Goal: Task Accomplishment & Management: Complete application form

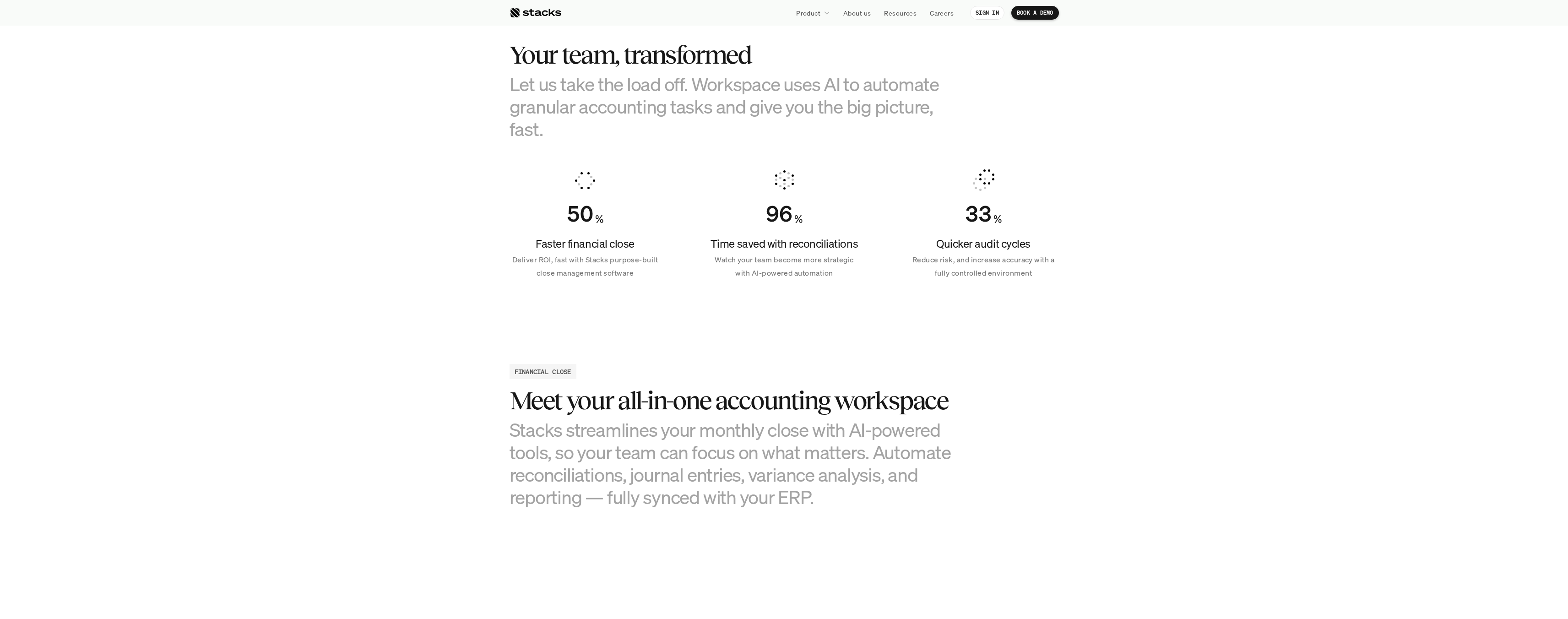
scroll to position [678, 0]
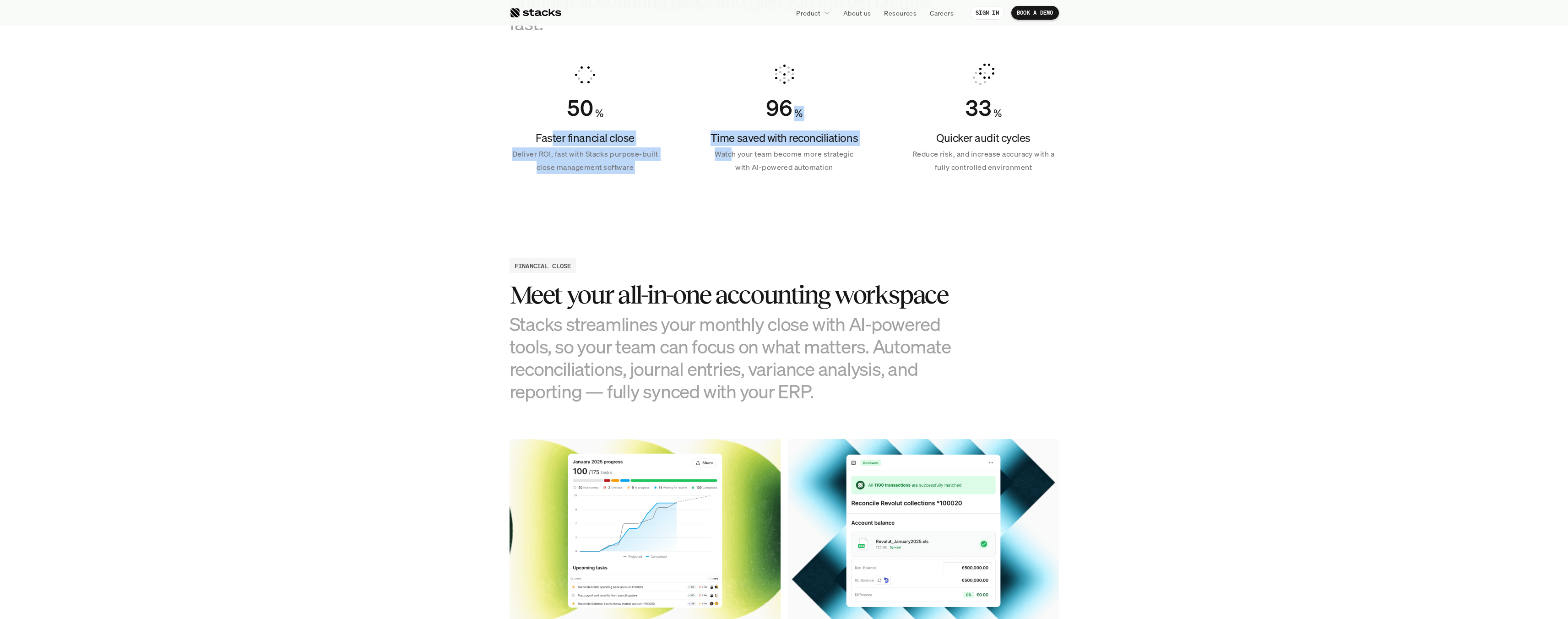
drag, startPoint x: 553, startPoint y: 136, endPoint x: 731, endPoint y: 148, distance: 178.4
click at [731, 148] on div "50 % Faster financial close Deliver ROI, fast with Stacks purpose-built close m…" at bounding box center [784, 118] width 549 height 132
click at [731, 148] on p "Watch your team become more strategic with AI-powered automation" at bounding box center [784, 161] width 151 height 27
drag, startPoint x: 718, startPoint y: 134, endPoint x: 874, endPoint y: 162, distance: 158.5
click at [874, 162] on div "50 % Faster financial close Deliver ROI, fast with Stacks purpose-built close m…" at bounding box center [784, 118] width 549 height 132
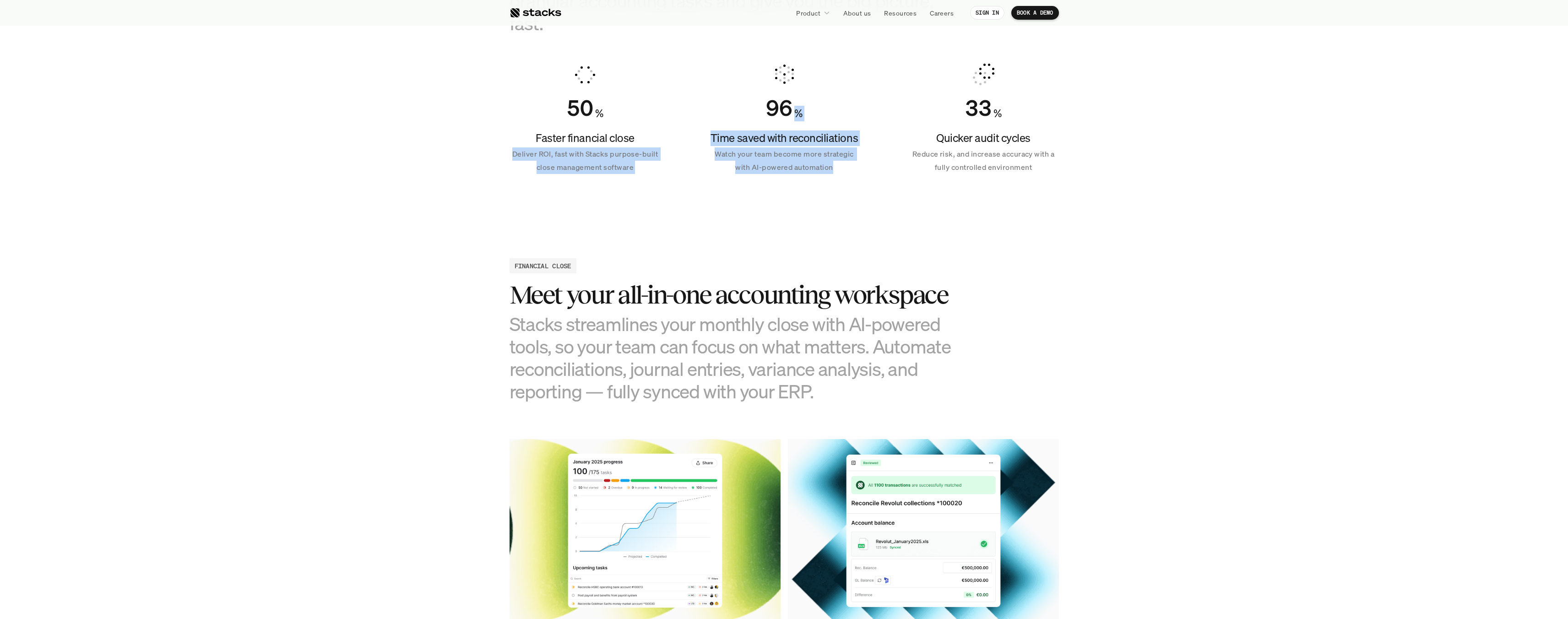
click at [874, 162] on div "50 % Faster financial close Deliver ROI, fast with Stacks purpose-built close m…" at bounding box center [784, 118] width 549 height 132
drag, startPoint x: 874, startPoint y: 162, endPoint x: 786, endPoint y: 144, distance: 89.8
click at [787, 144] on div "50 % Faster financial close Deliver ROI, fast with Stacks purpose-built close m…" at bounding box center [784, 118] width 549 height 132
click at [786, 144] on h4 "Time saved with reconciliations" at bounding box center [784, 138] width 151 height 15
drag, startPoint x: 686, startPoint y: 137, endPoint x: 880, endPoint y: 189, distance: 200.8
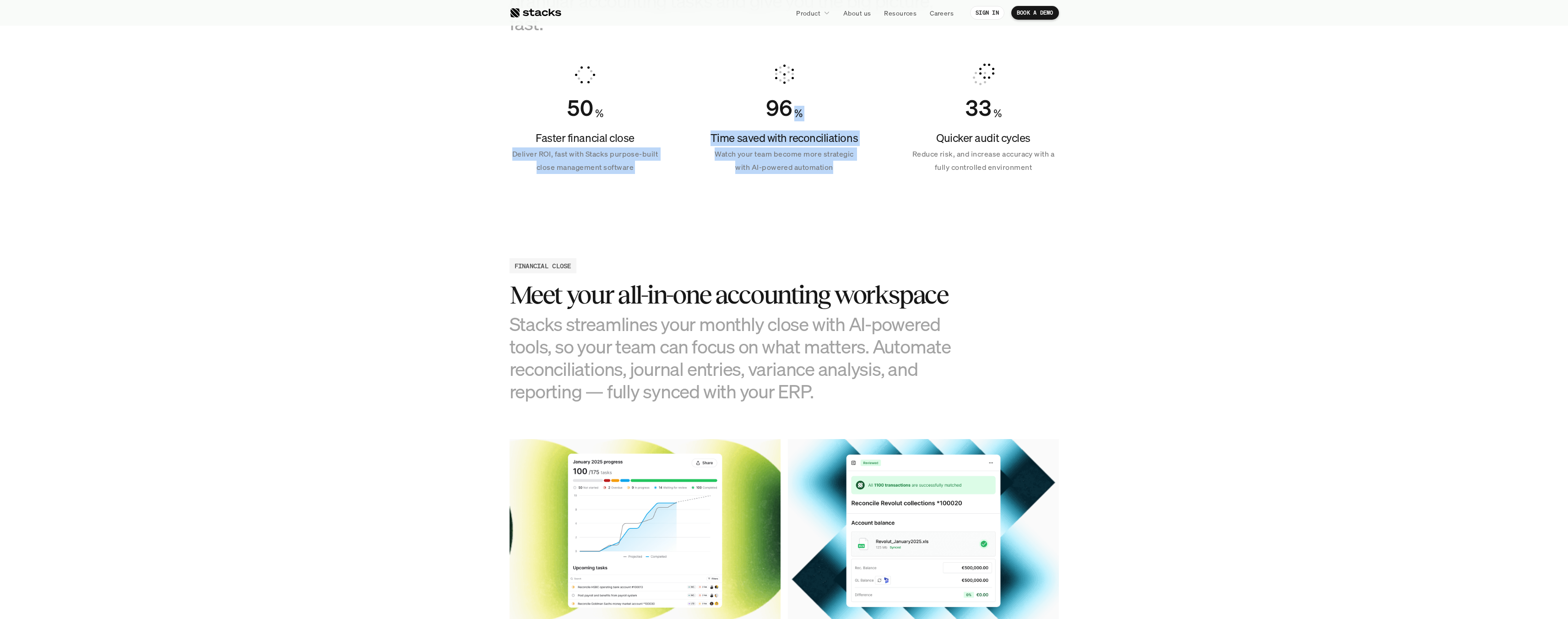
click at [880, 189] on section "Your team, transformed Let us take the load off. Workspace uses AI to automate …" at bounding box center [784, 51] width 1568 height 342
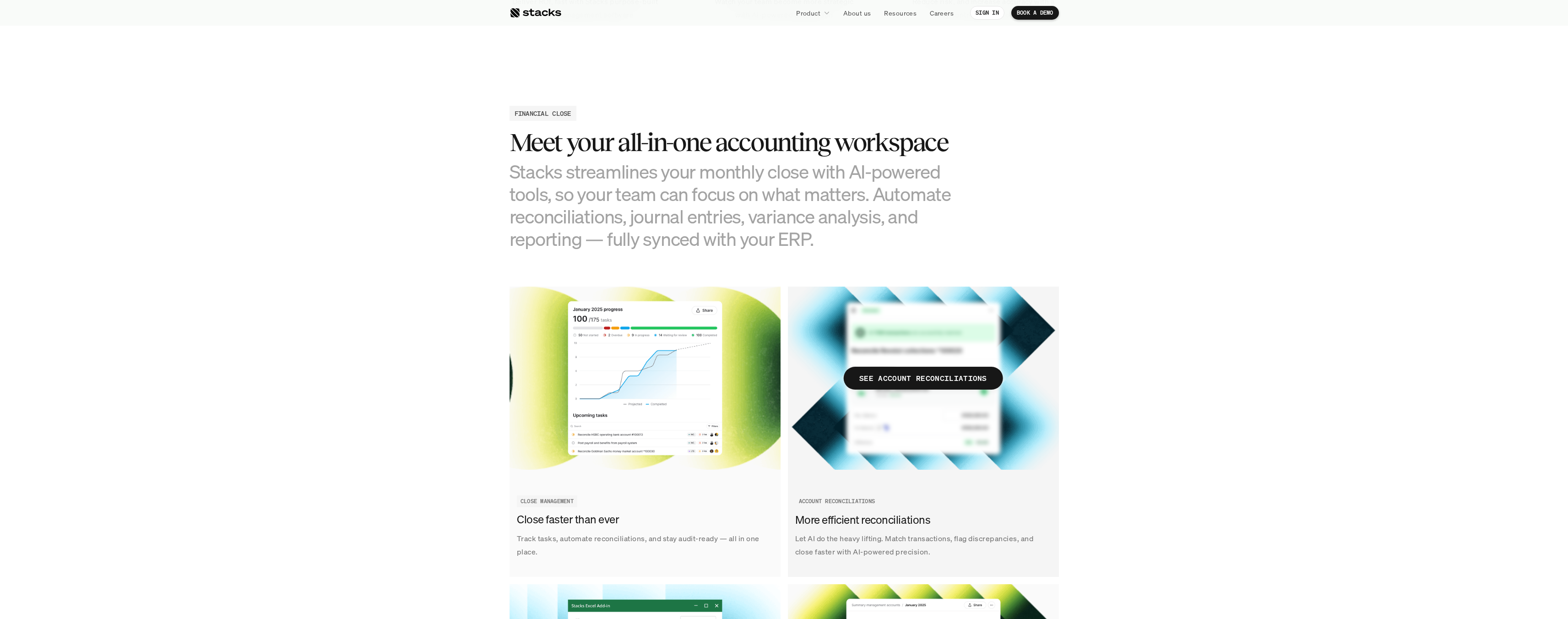
scroll to position [824, 0]
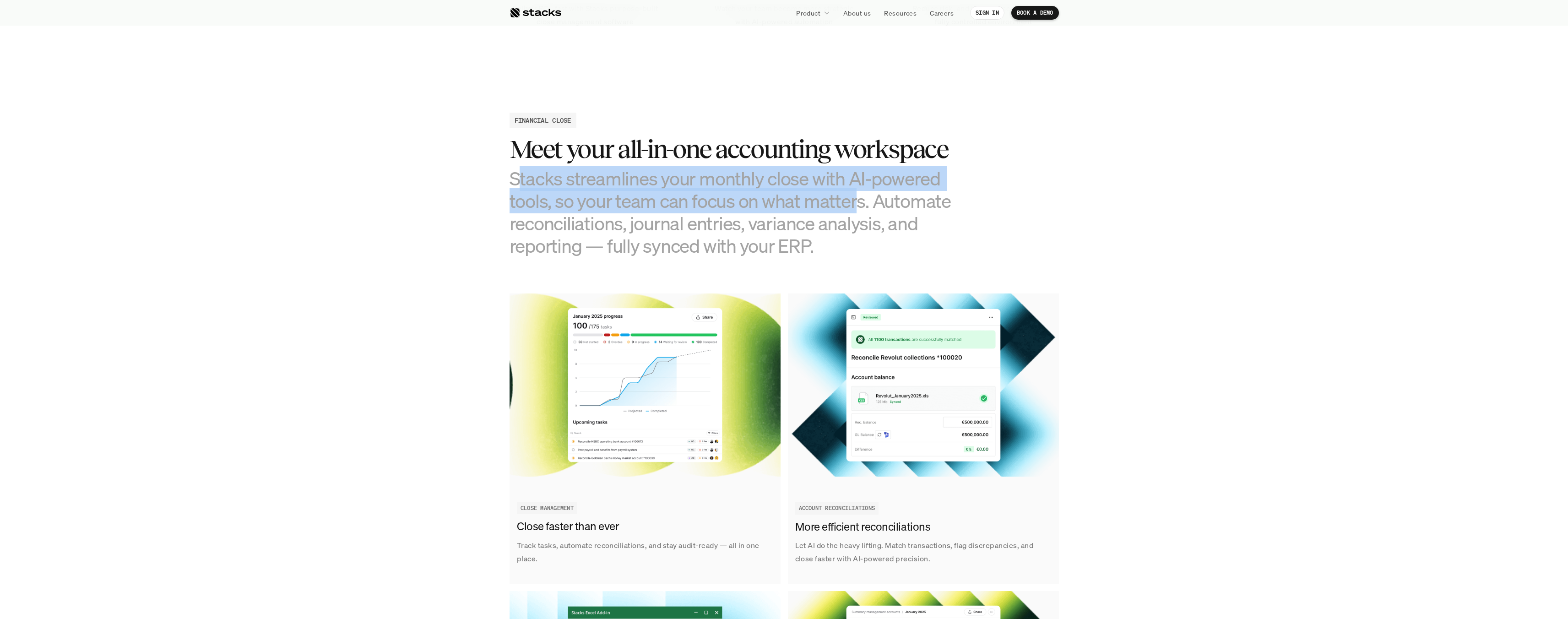
drag, startPoint x: 521, startPoint y: 167, endPoint x: 857, endPoint y: 202, distance: 337.8
click at [857, 202] on h3 "Stacks streamlines your monthly close with AI-powered tools, so your team can f…" at bounding box center [738, 212] width 457 height 90
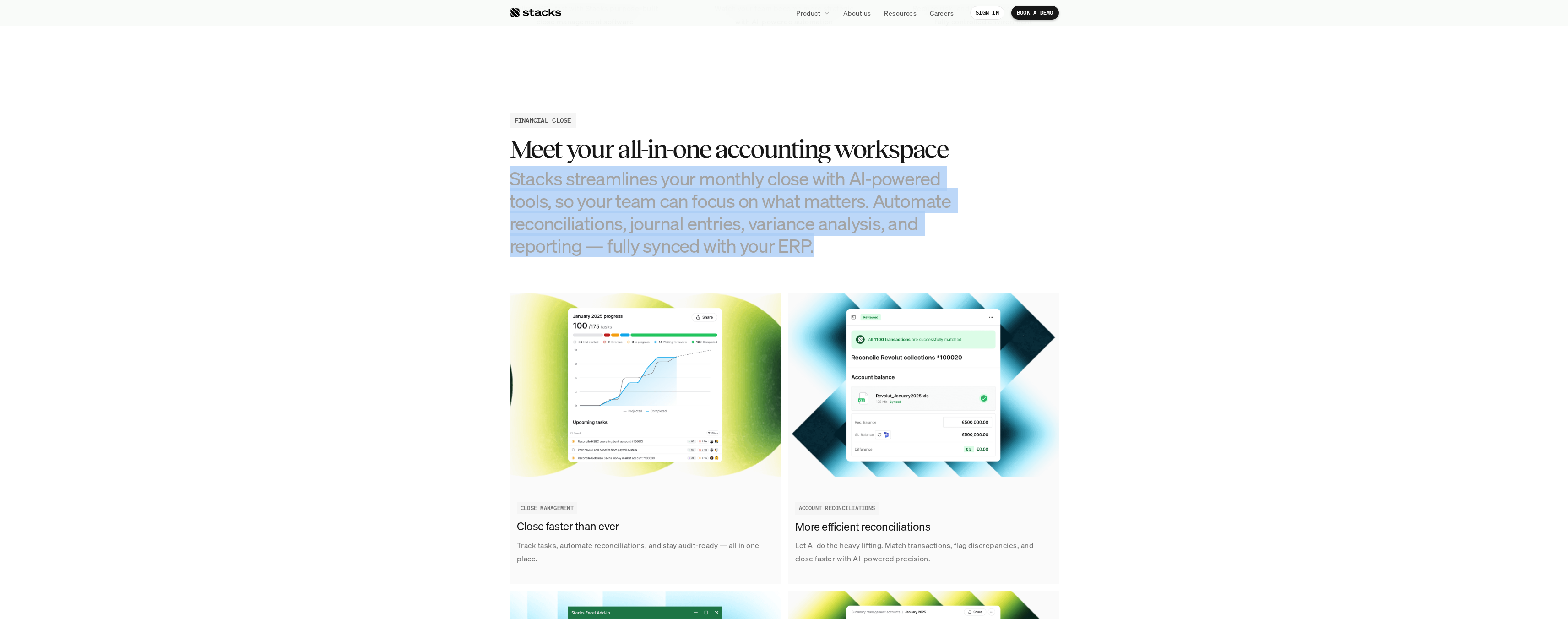
drag, startPoint x: 846, startPoint y: 234, endPoint x: 612, endPoint y: 166, distance: 243.7
click at [612, 167] on h3 "Stacks streamlines your monthly close with AI-powered tools, so your team can f…" at bounding box center [738, 212] width 457 height 90
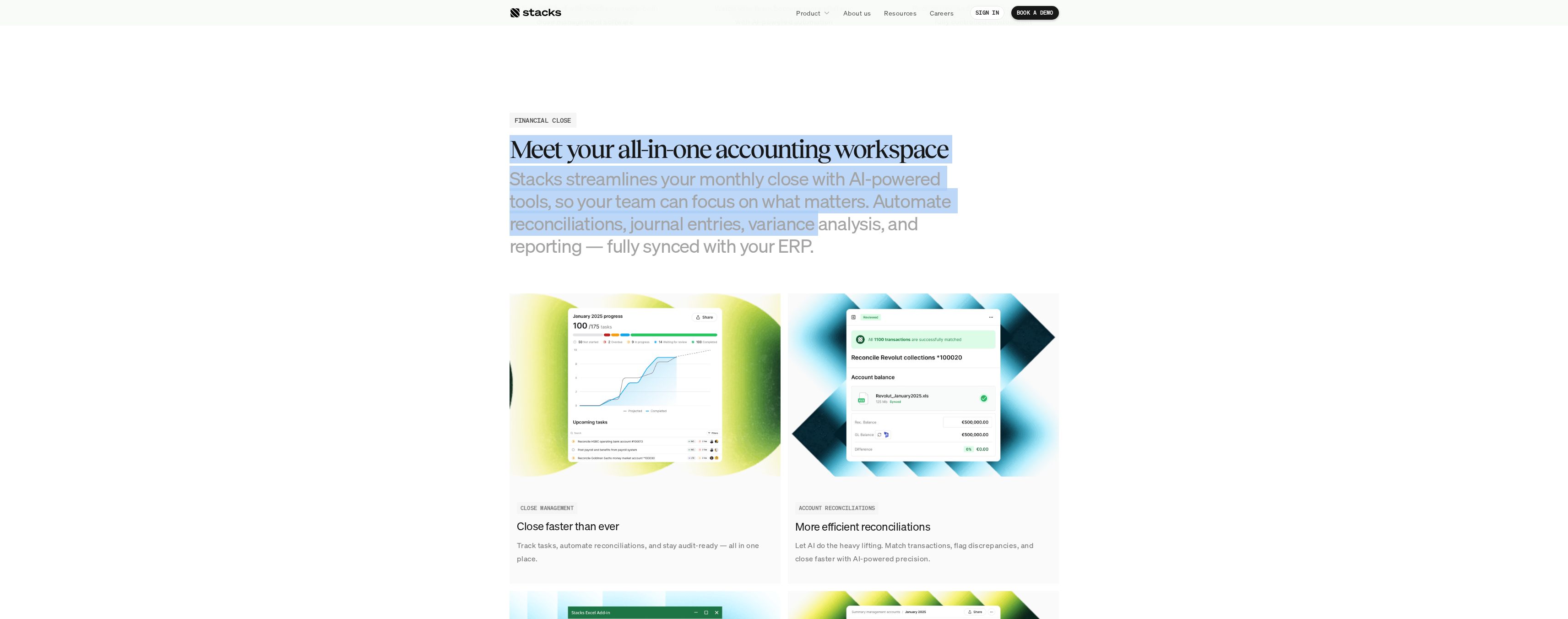
drag, startPoint x: 503, startPoint y: 160, endPoint x: 823, endPoint y: 225, distance: 326.5
click at [823, 225] on h3 "Stacks streamlines your monthly close with AI-powered tools, so your team can f…" at bounding box center [738, 212] width 457 height 90
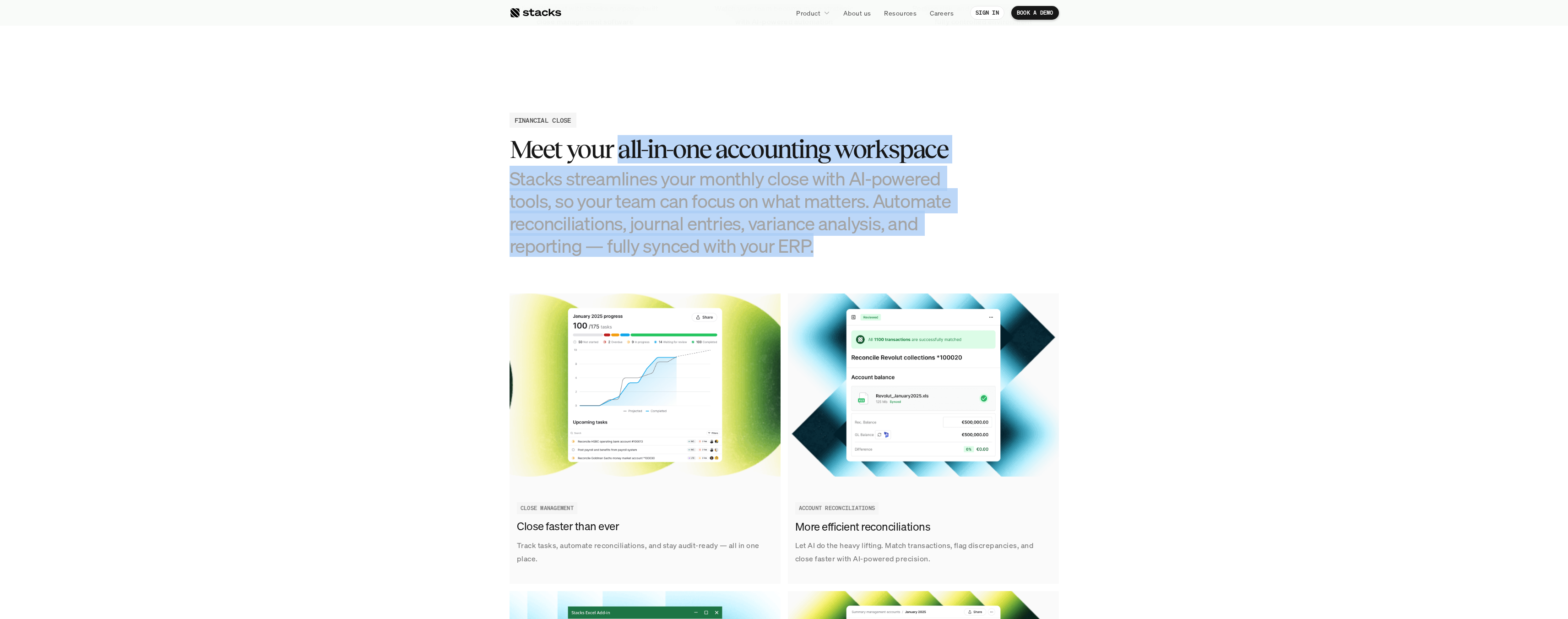
drag, startPoint x: 849, startPoint y: 241, endPoint x: 622, endPoint y: 160, distance: 241.0
click at [622, 160] on div "Meet your all-in-one accounting workspace Stacks streamlines your monthly close…" at bounding box center [738, 195] width 457 height 122
click at [622, 160] on h3 "Meet your all-in-one accounting workspace" at bounding box center [738, 149] width 457 height 29
drag, startPoint x: 769, startPoint y: 223, endPoint x: 868, endPoint y: 246, distance: 101.6
click at [868, 246] on div "Meet your all-in-one accounting workspace Stacks streamlines your monthly close…" at bounding box center [738, 195] width 457 height 122
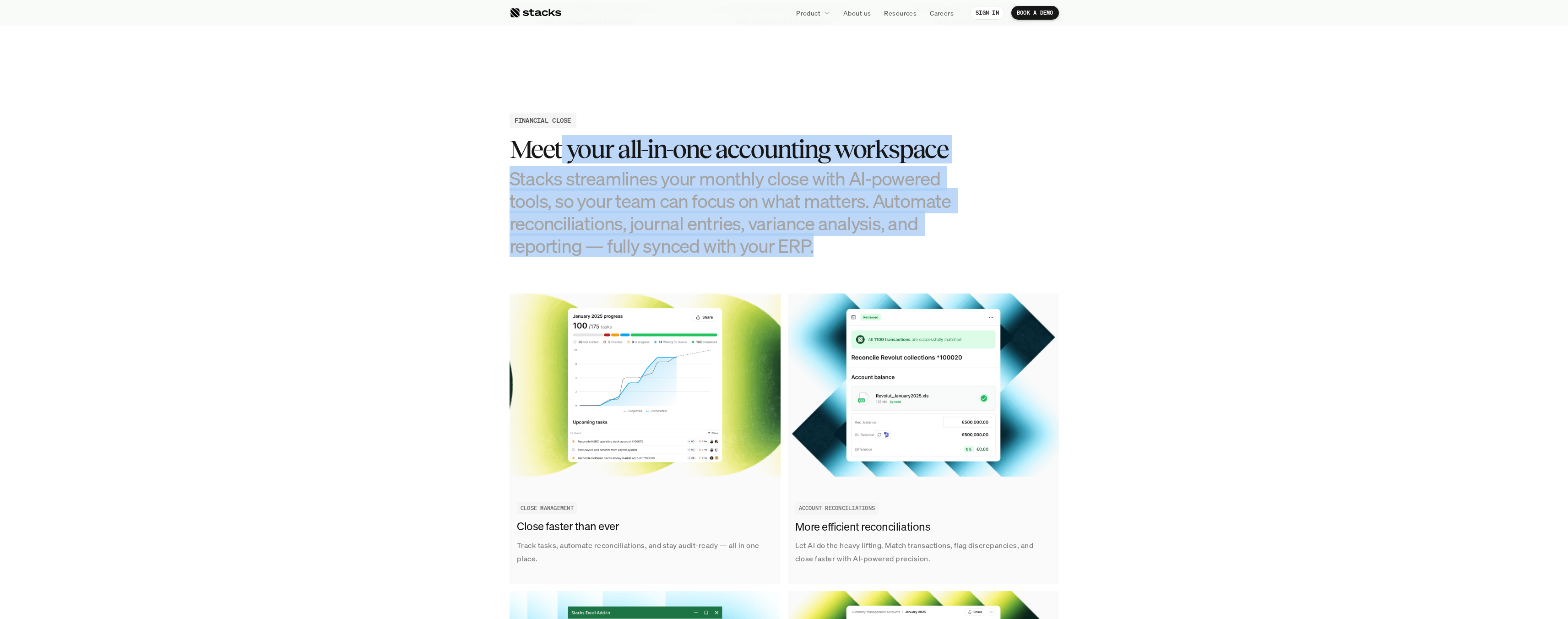
click at [868, 246] on h3 "Stacks streamlines your monthly close with AI-powered tools, so your team can f…" at bounding box center [738, 212] width 457 height 90
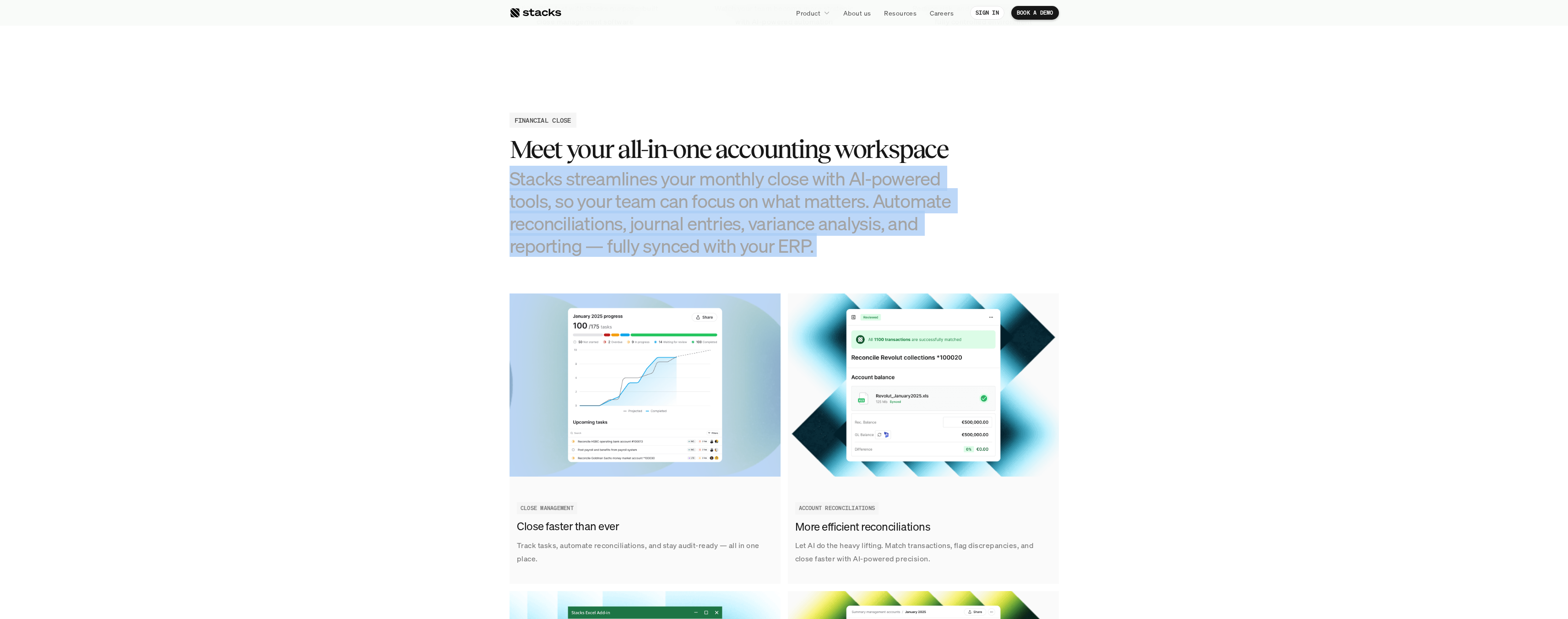
drag, startPoint x: 868, startPoint y: 246, endPoint x: 545, endPoint y: 175, distance: 330.7
click at [545, 175] on h3 "Stacks streamlines your monthly close with AI-powered tools, so your team can f…" at bounding box center [738, 212] width 457 height 90
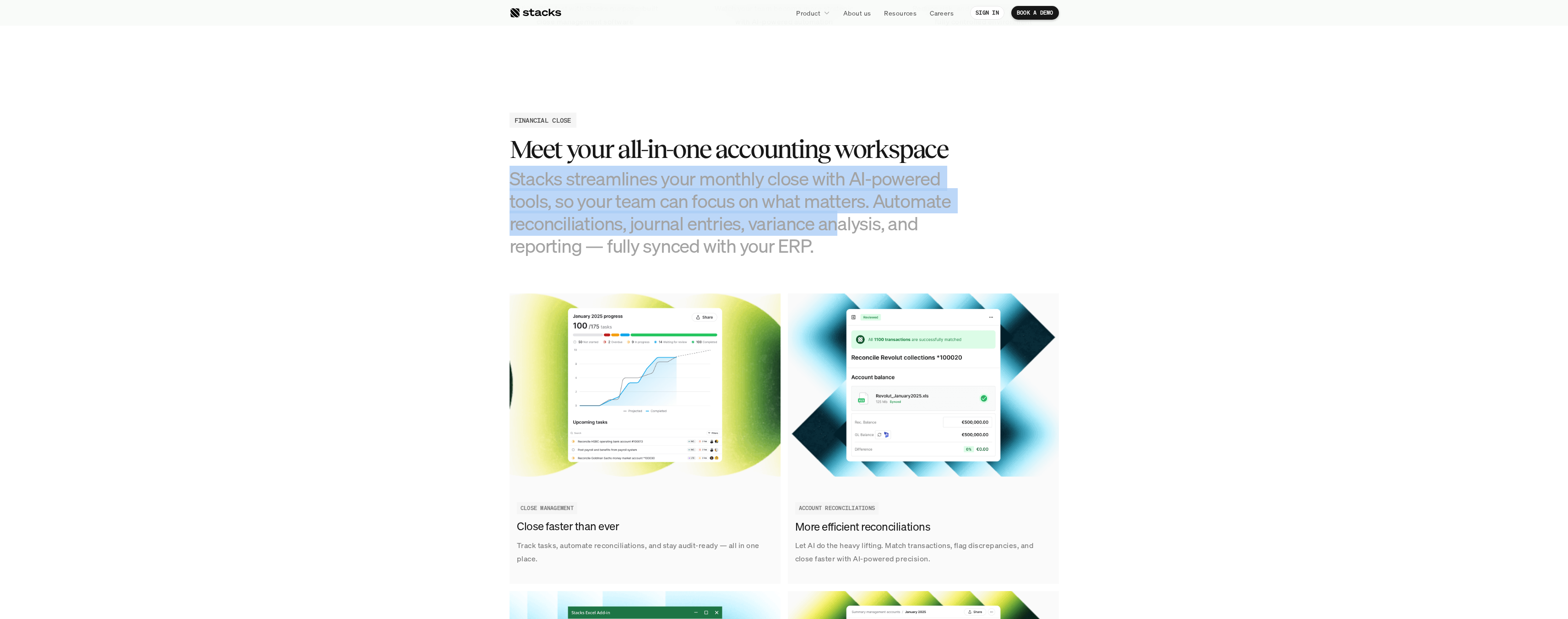
drag, startPoint x: 641, startPoint y: 197, endPoint x: 833, endPoint y: 230, distance: 194.8
click at [833, 230] on h3 "Stacks streamlines your monthly close with AI-powered tools, so your team can f…" at bounding box center [738, 212] width 457 height 90
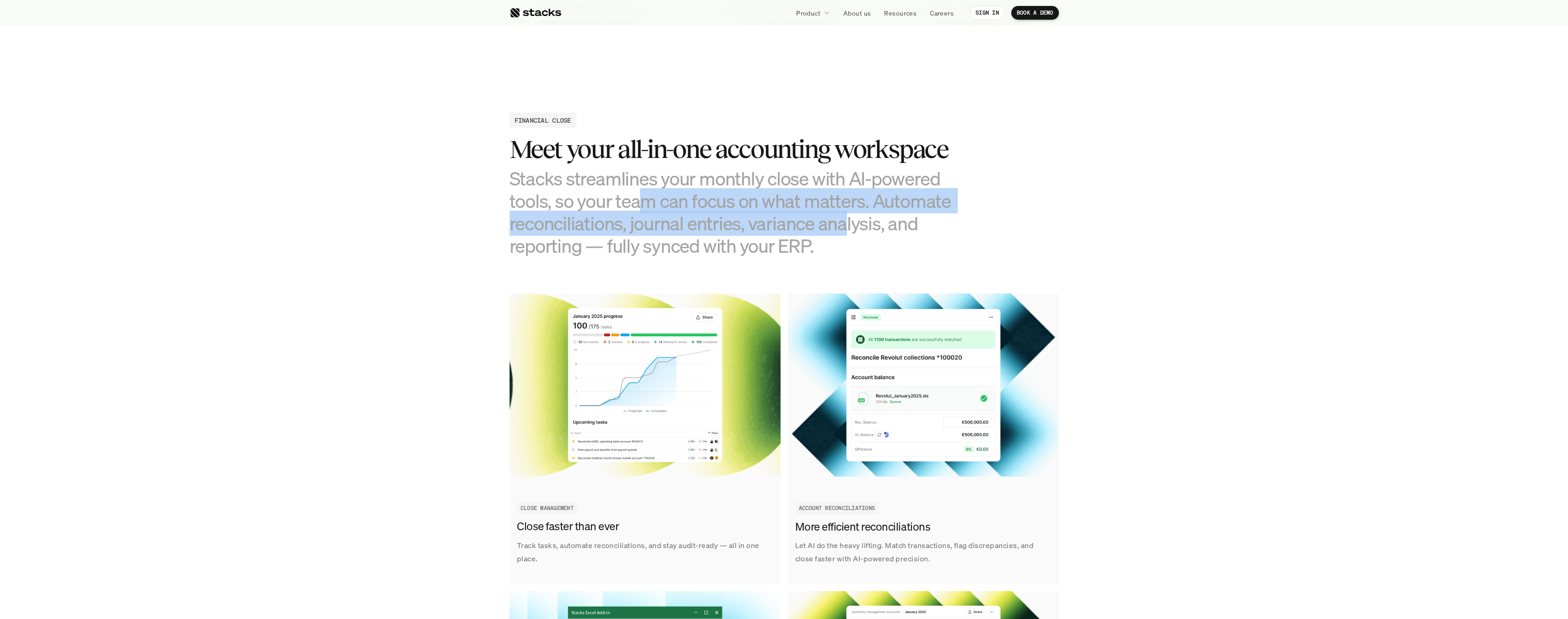
drag, startPoint x: 800, startPoint y: 235, endPoint x: 620, endPoint y: 192, distance: 185.1
click at [621, 193] on h3 "Stacks streamlines your monthly close with AI-powered tools, so your team can f…" at bounding box center [738, 212] width 457 height 90
click at [620, 192] on h3 "Stacks streamlines your monthly close with AI-powered tools, so your team can f…" at bounding box center [738, 212] width 457 height 90
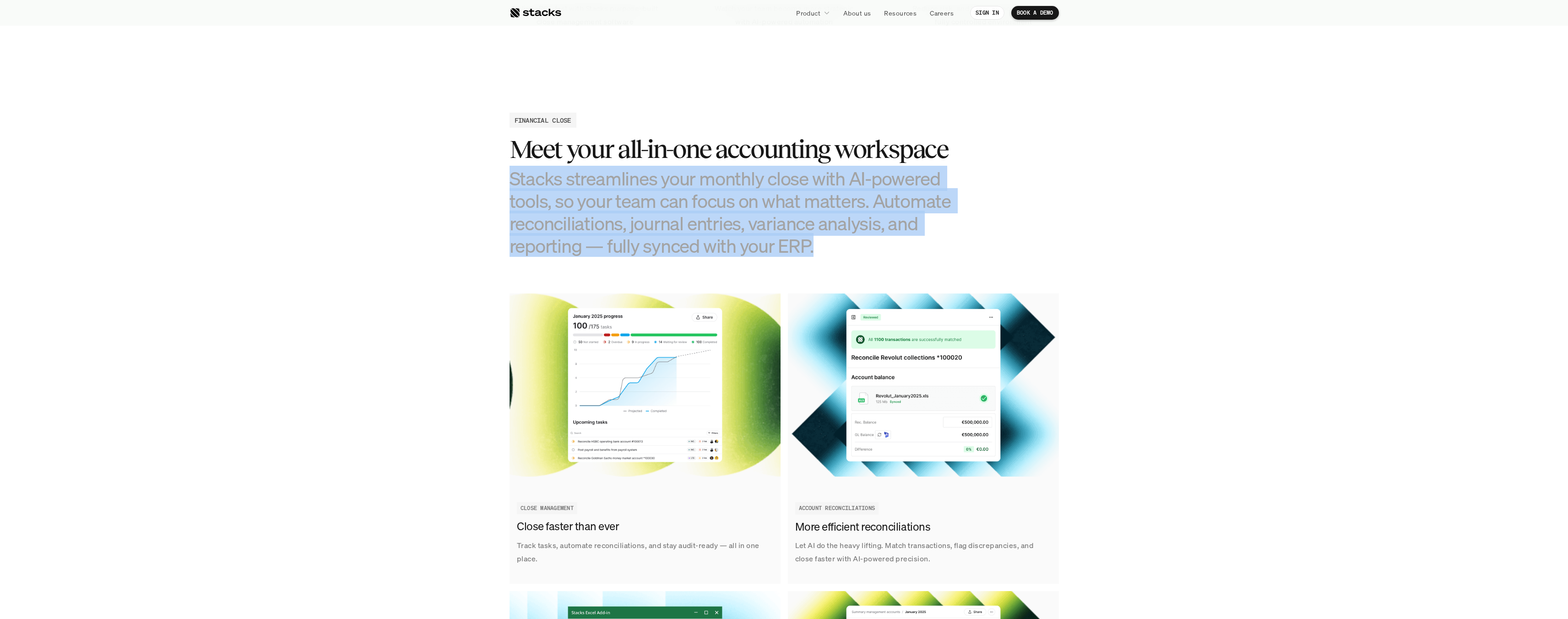
drag, startPoint x: 558, startPoint y: 187, endPoint x: 843, endPoint y: 262, distance: 294.7
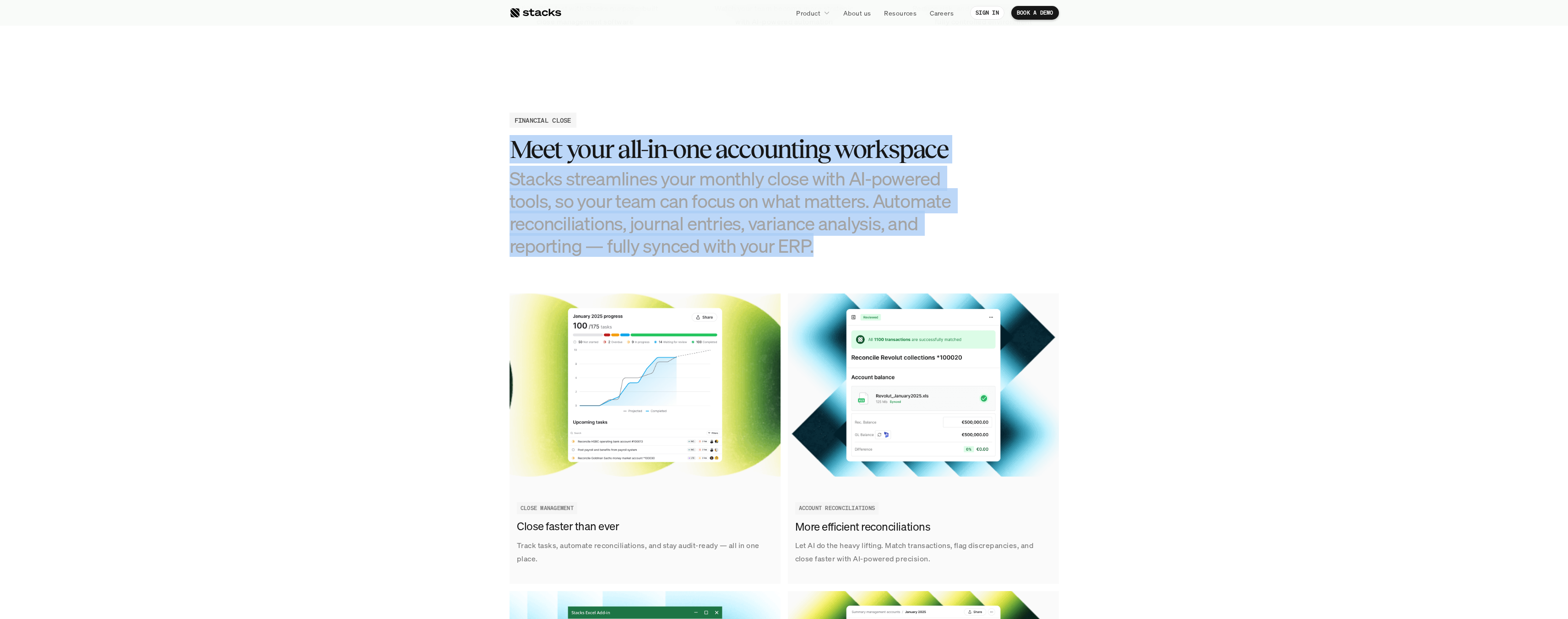
drag, startPoint x: 860, startPoint y: 249, endPoint x: 509, endPoint y: 144, distance: 366.4
click at [509, 144] on div "Meet your all-in-one accounting workspace Stacks streamlines your monthly close…" at bounding box center [738, 195] width 457 height 122
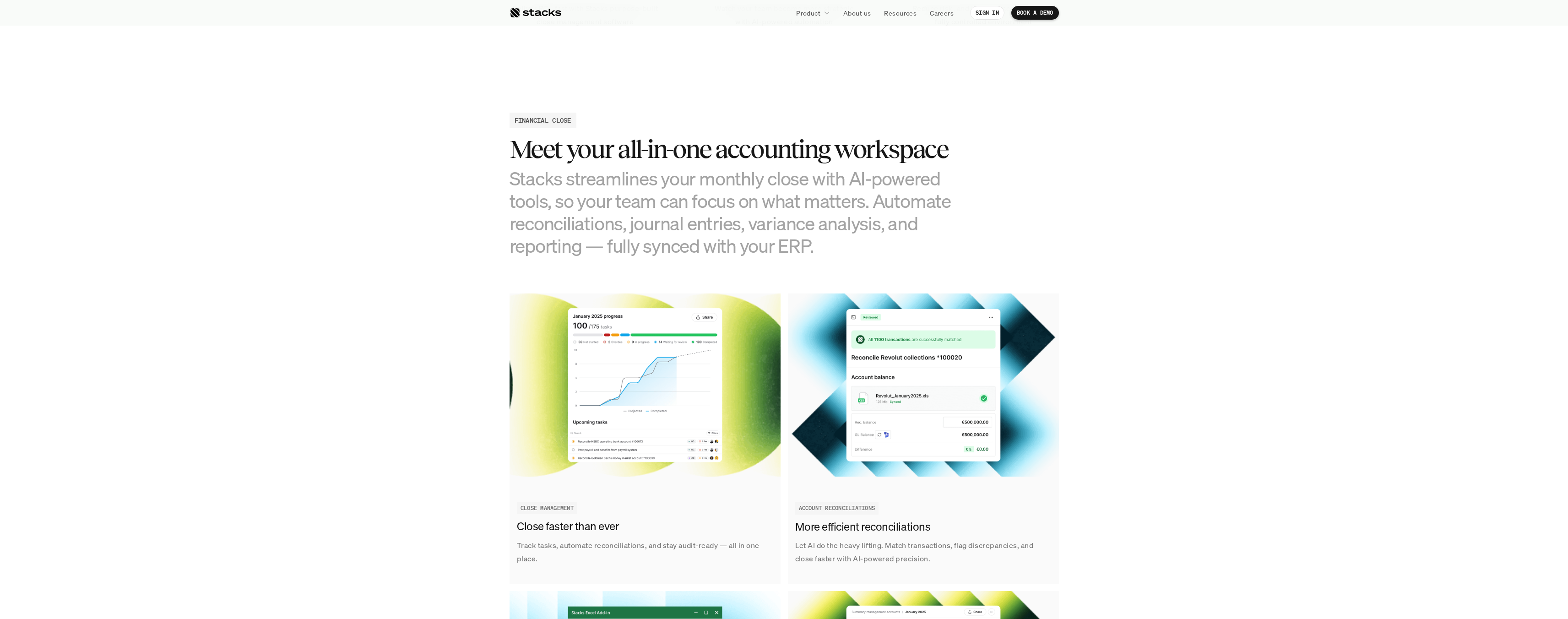
click at [511, 115] on div "FINANCIAL CLOSE" at bounding box center [543, 120] width 67 height 15
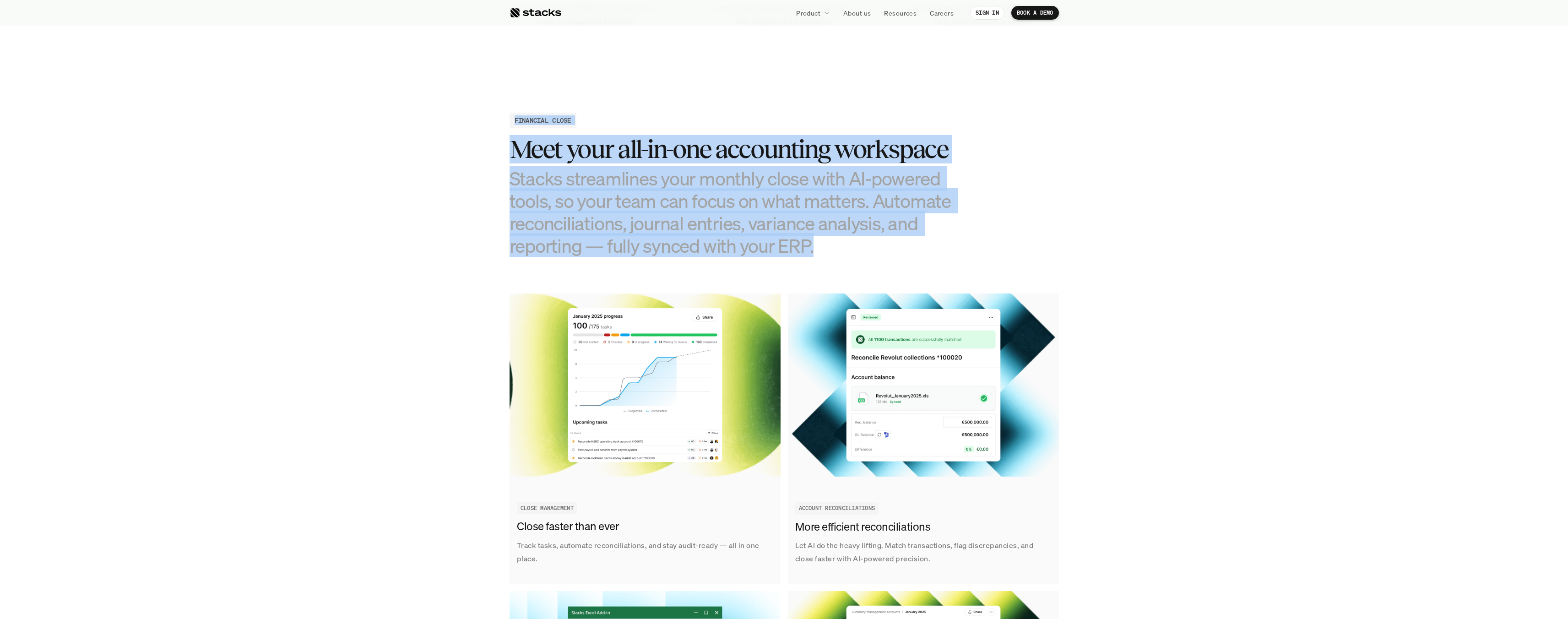
drag, startPoint x: 511, startPoint y: 114, endPoint x: 864, endPoint y: 250, distance: 378.3
click at [864, 250] on div "FINANCIAL CLOSE Meet your all-in-one accounting workspace Stacks streamlines yo…" at bounding box center [784, 184] width 549 height 144
click at [864, 250] on h3 "Stacks streamlines your monthly close with AI-powered tools, so your team can f…" at bounding box center [738, 212] width 457 height 90
drag, startPoint x: 884, startPoint y: 249, endPoint x: 479, endPoint y: 104, distance: 430.2
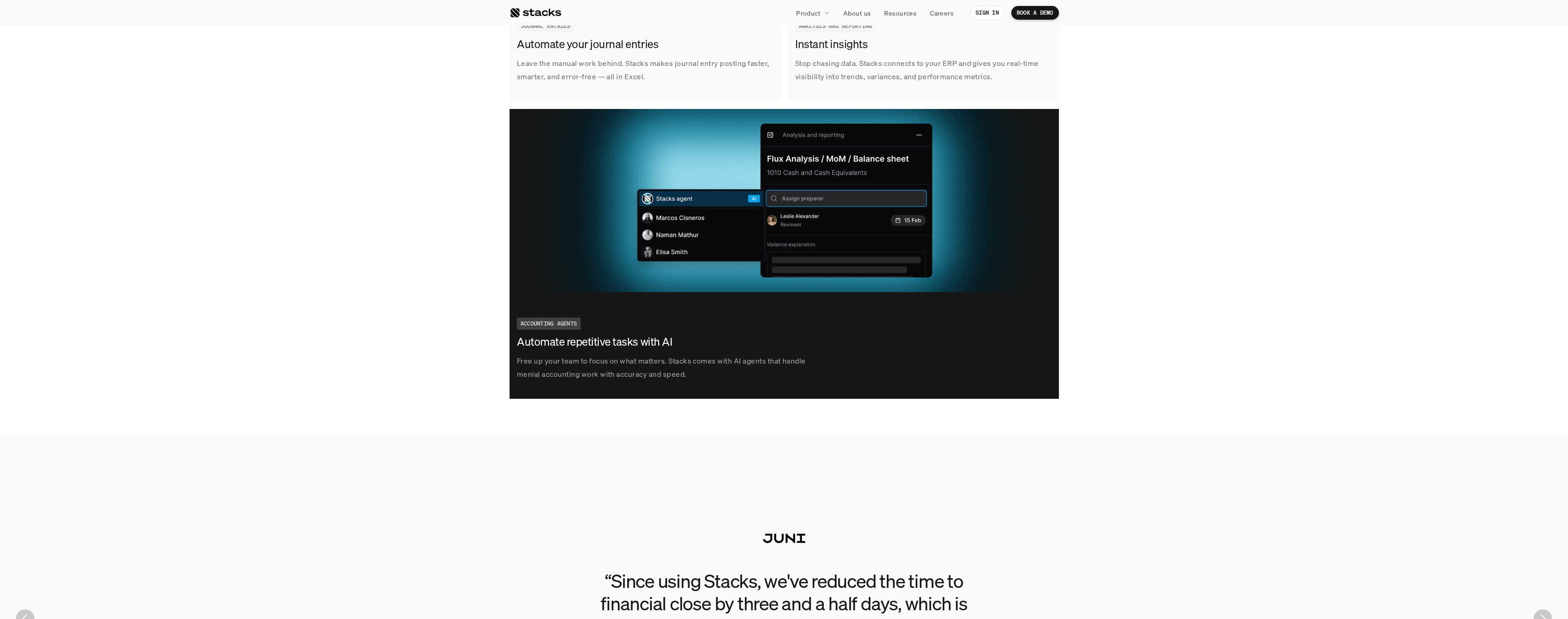
scroll to position [1959, 0]
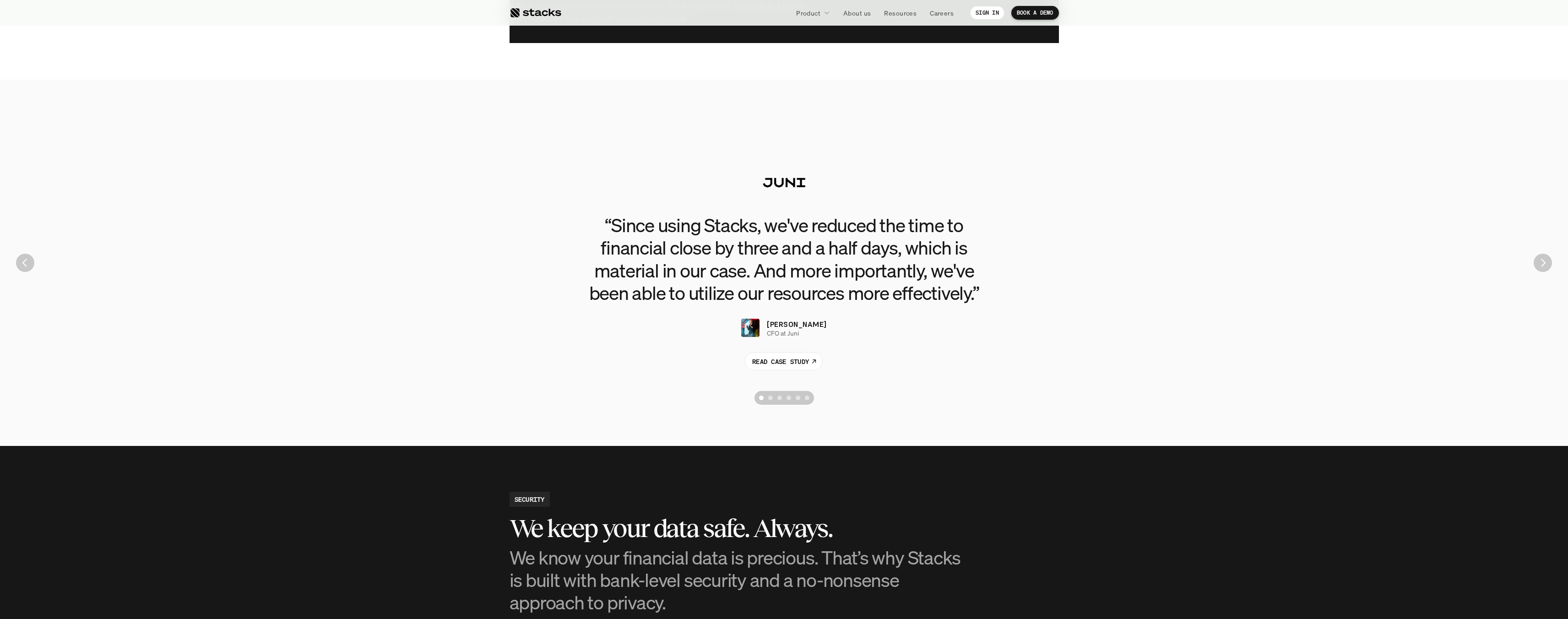
click at [772, 398] on div "Scroll to page 2" at bounding box center [770, 398] width 5 height 5
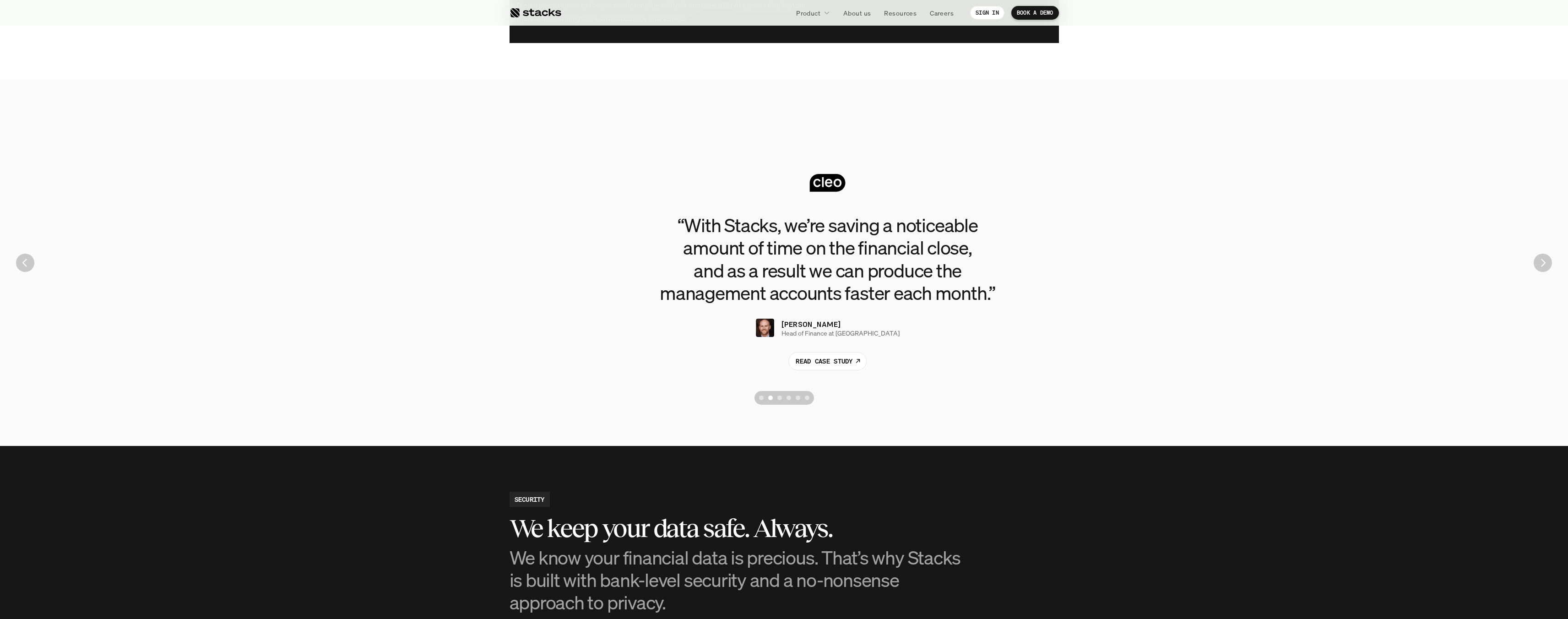
click at [781, 398] on div "Scroll to page 3" at bounding box center [779, 398] width 5 height 5
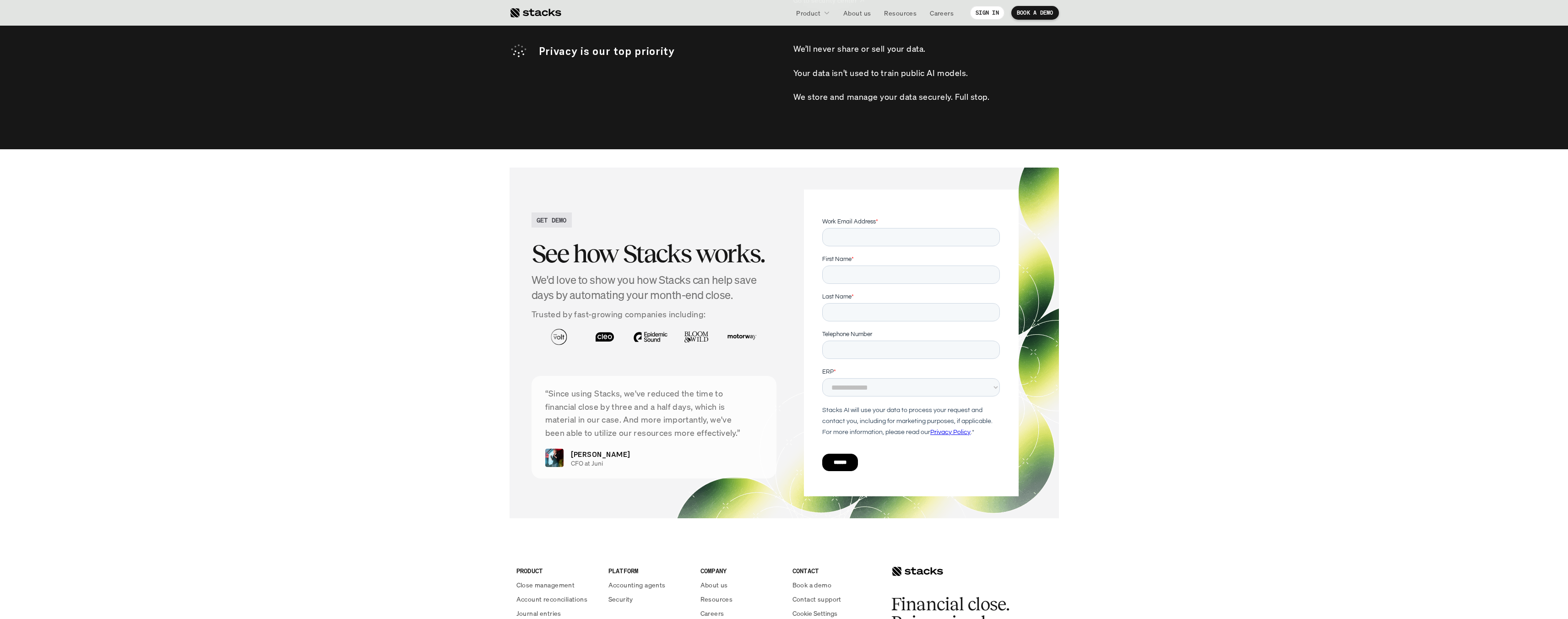
scroll to position [3010, 0]
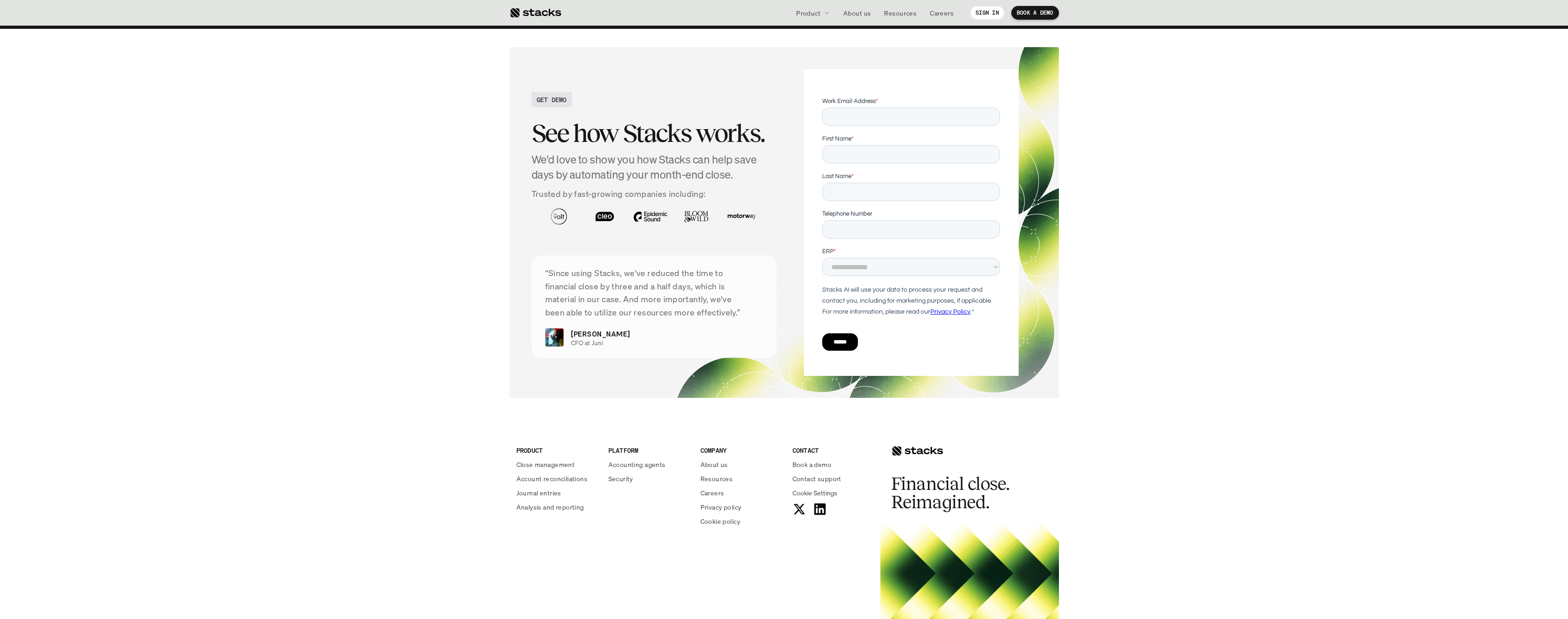
click at [654, 316] on p "“Since using Stacks, we've reduced the time to financial close by three and a h…" at bounding box center [654, 293] width 218 height 53
click at [689, 308] on p "“Since using Stacks, we've reduced the time to financial close by three and a h…" at bounding box center [654, 293] width 218 height 53
click at [706, 318] on p "“Since using Stacks, we've reduced the time to financial close by three and a h…" at bounding box center [654, 293] width 218 height 53
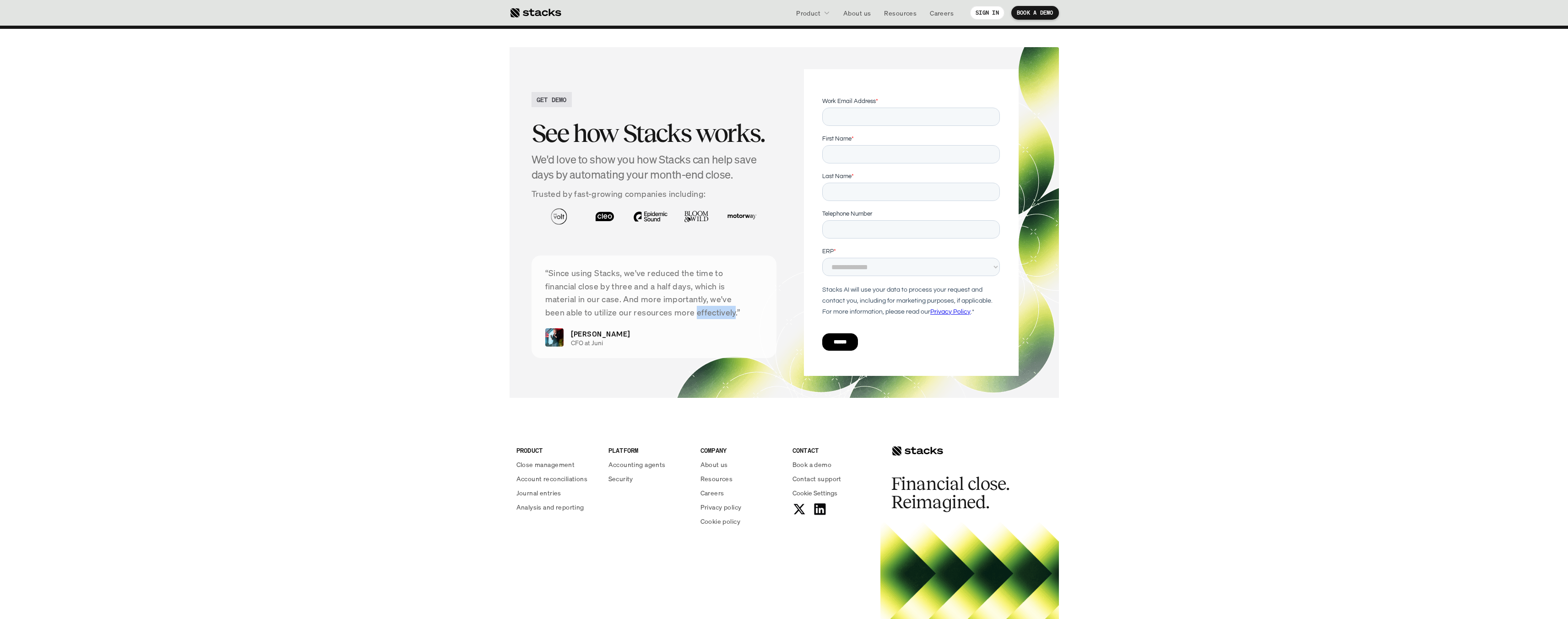
click at [706, 318] on p "“Since using Stacks, we've reduced the time to financial close by three and a h…" at bounding box center [654, 293] width 218 height 53
click at [531, 328] on div "“Since using Stacks, we've reduced the time to financial close by three and a h…" at bounding box center [654, 307] width 245 height 102
click at [128, 408] on section "GET DEMO See how Stacks works. We'd love to show you how Stacks can help save d…" at bounding box center [784, 222] width 1568 height 387
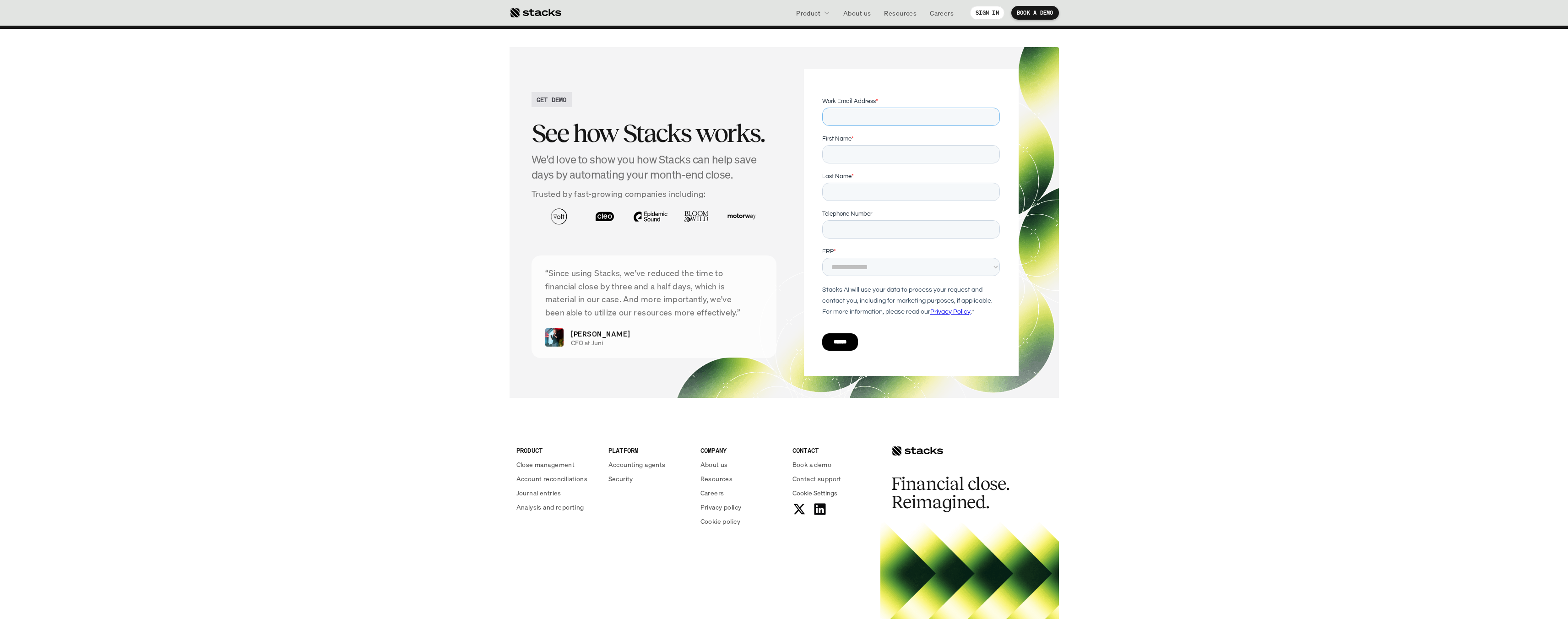
click at [946, 117] on input "Work Email Address *" at bounding box center [910, 117] width 178 height 19
type input "**********"
click at [869, 154] on input "First Name *" at bounding box center [910, 154] width 178 height 19
type input "**********"
type input "*********"
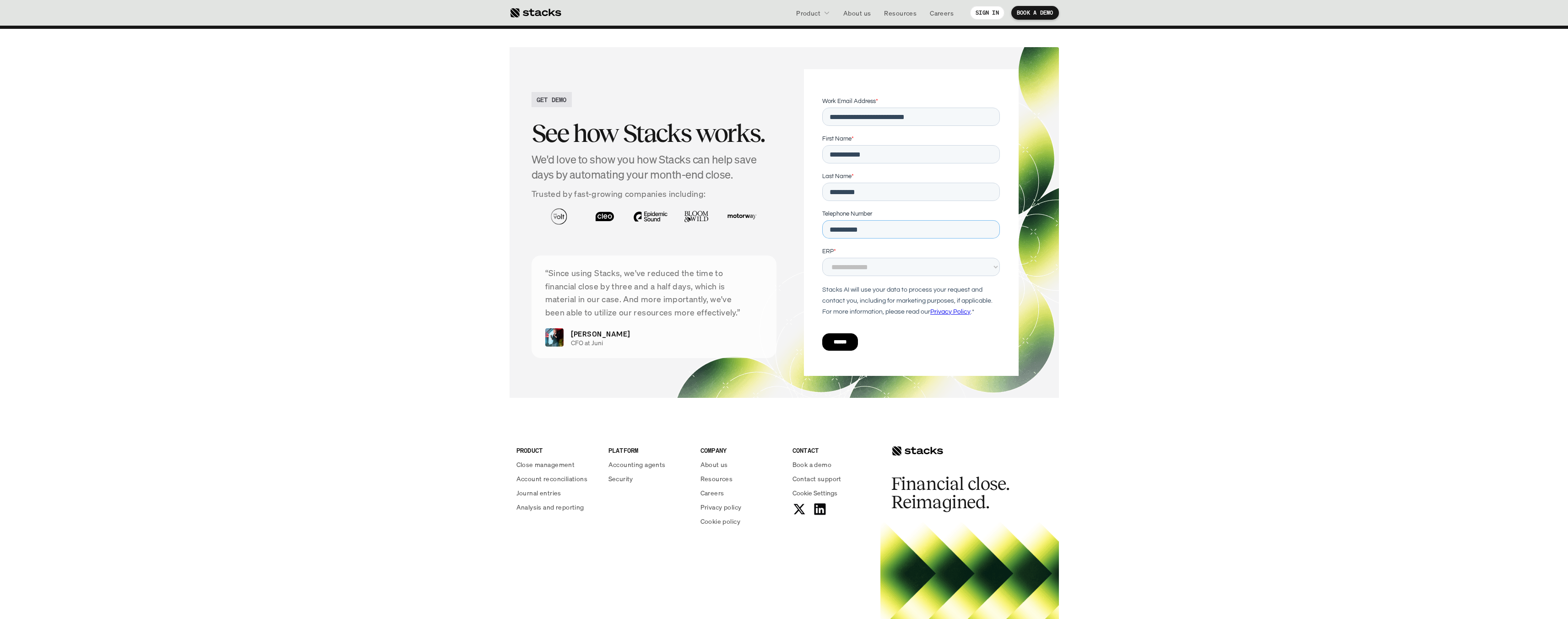
type input "**********"
click at [887, 268] on select "**********" at bounding box center [910, 267] width 178 height 19
select select "****"
click at [822, 258] on select "**********" at bounding box center [910, 267] width 178 height 19
click at [839, 350] on div "******" at bounding box center [910, 342] width 178 height 33
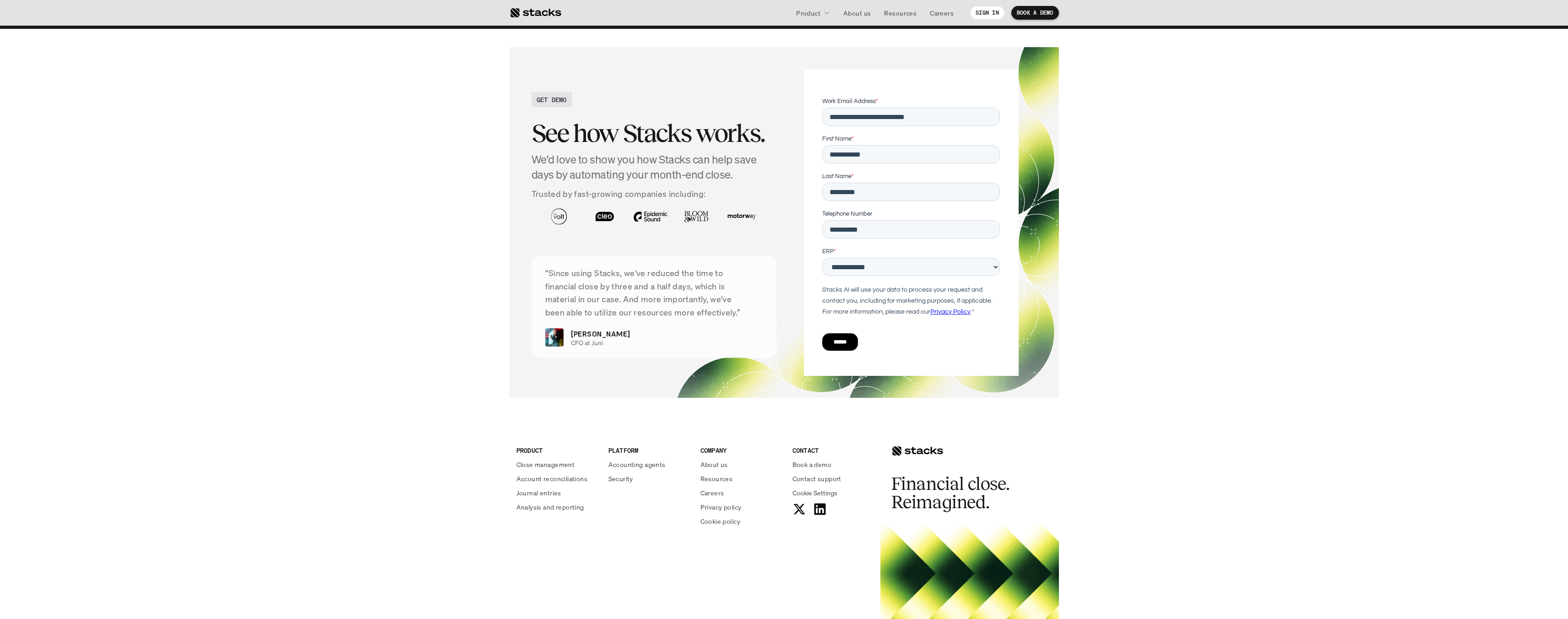
click at [840, 348] on input "******" at bounding box center [840, 342] width 36 height 17
click at [840, 338] on input "******" at bounding box center [840, 342] width 36 height 17
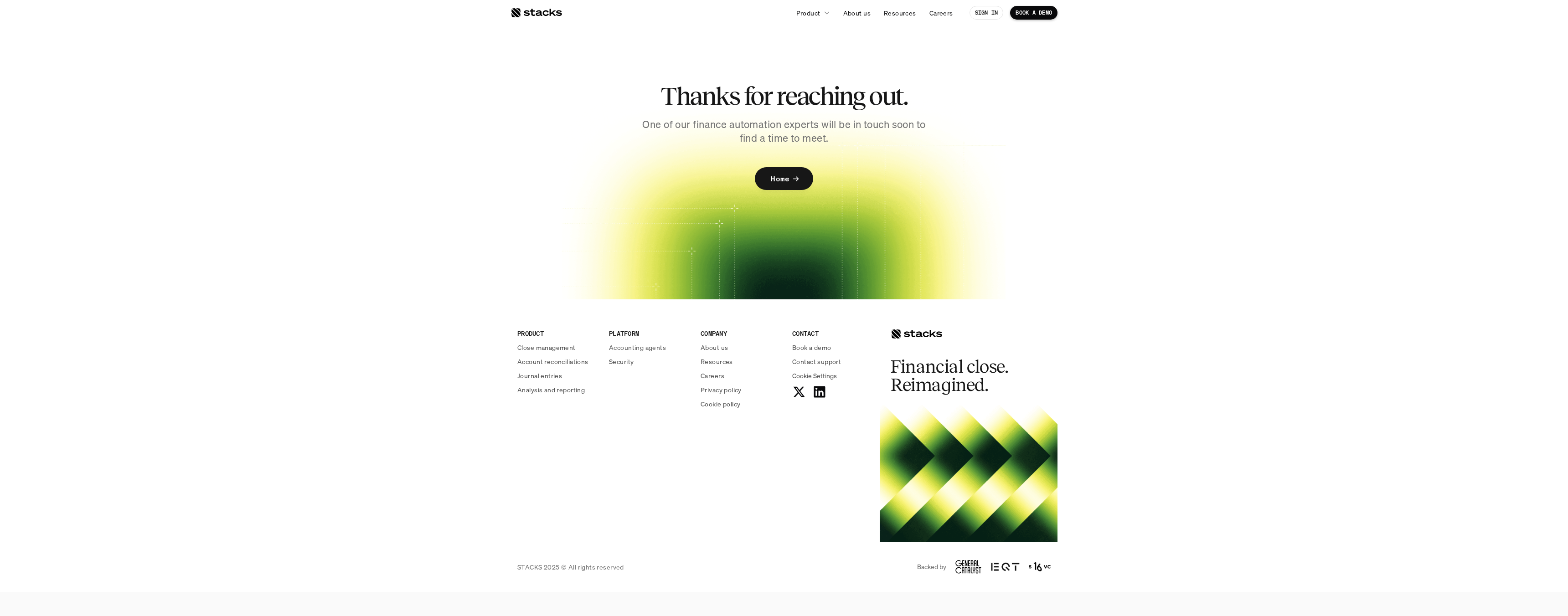
click at [476, 366] on footer "PRODUCT Close management Account reconciliations Journal entries Analysis and r…" at bounding box center [784, 445] width 1568 height 292
click at [781, 179] on p "Home" at bounding box center [780, 179] width 19 height 13
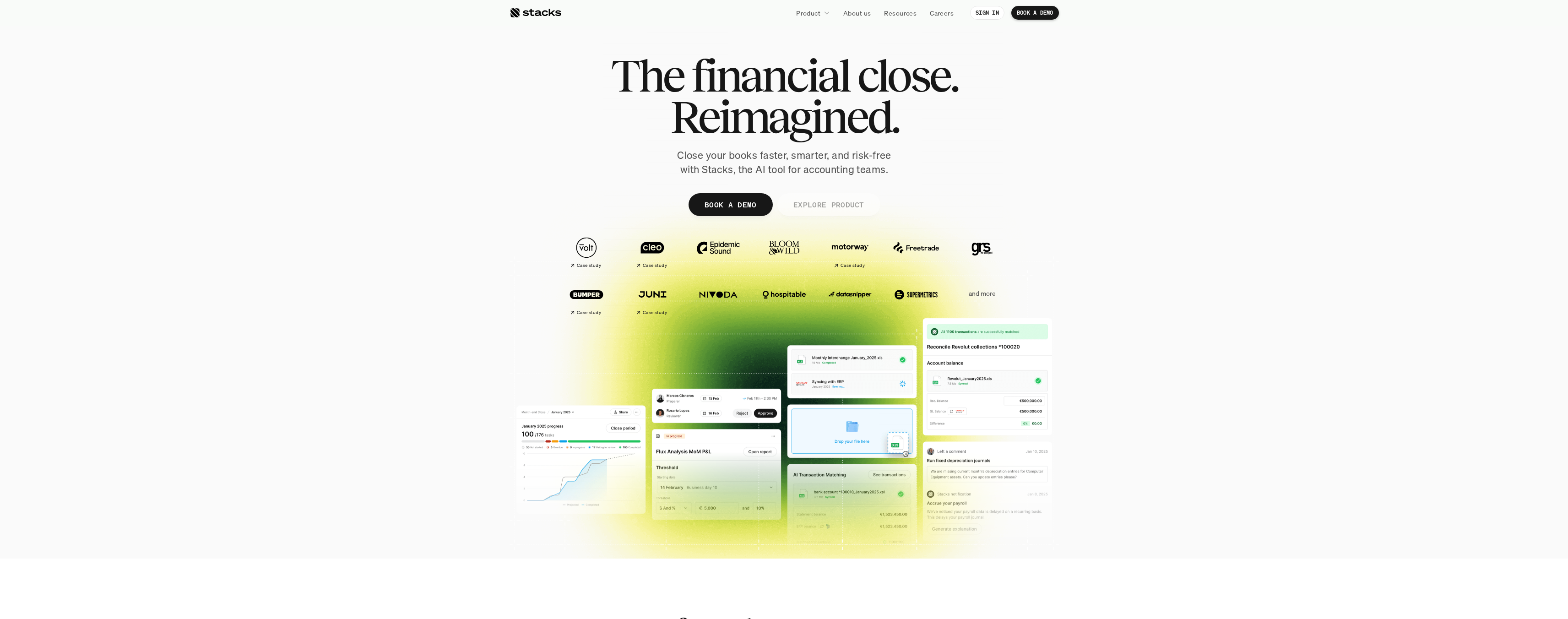
click at [817, 205] on p "EXPLORE PRODUCT" at bounding box center [828, 204] width 71 height 13
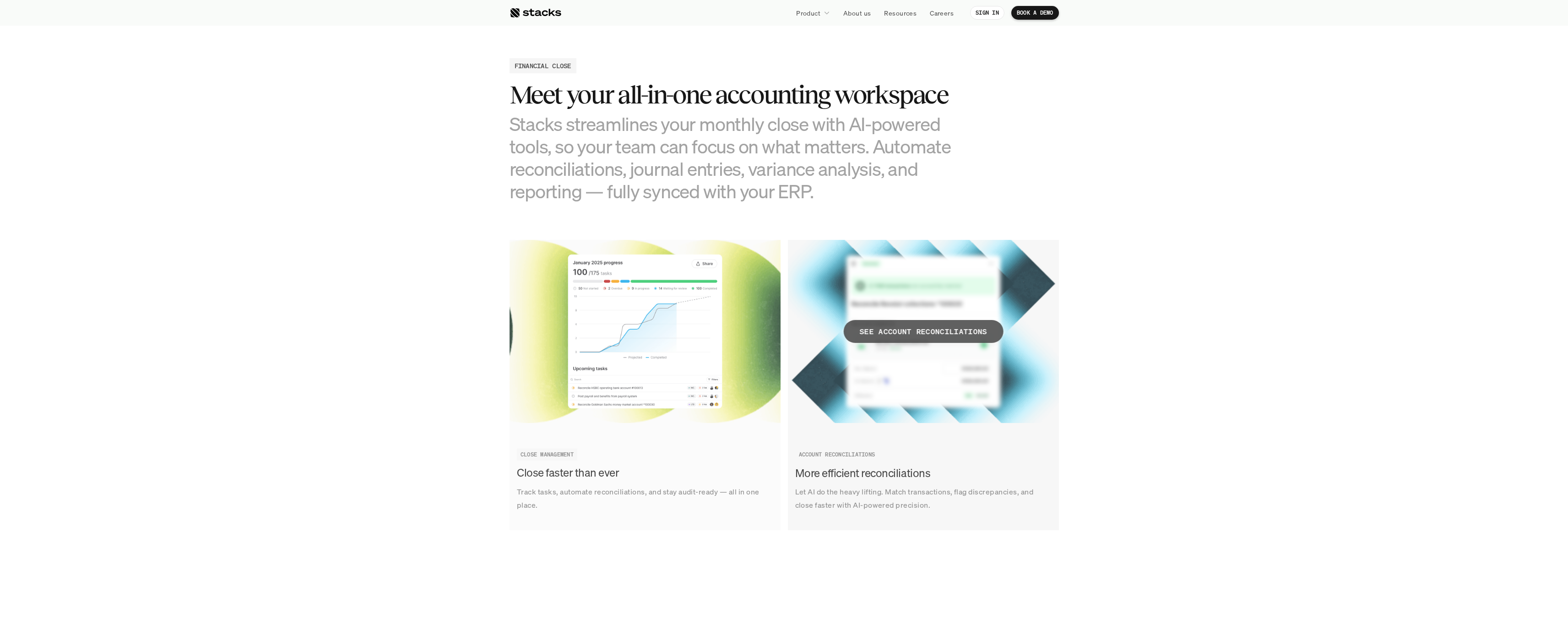
scroll to position [900, 0]
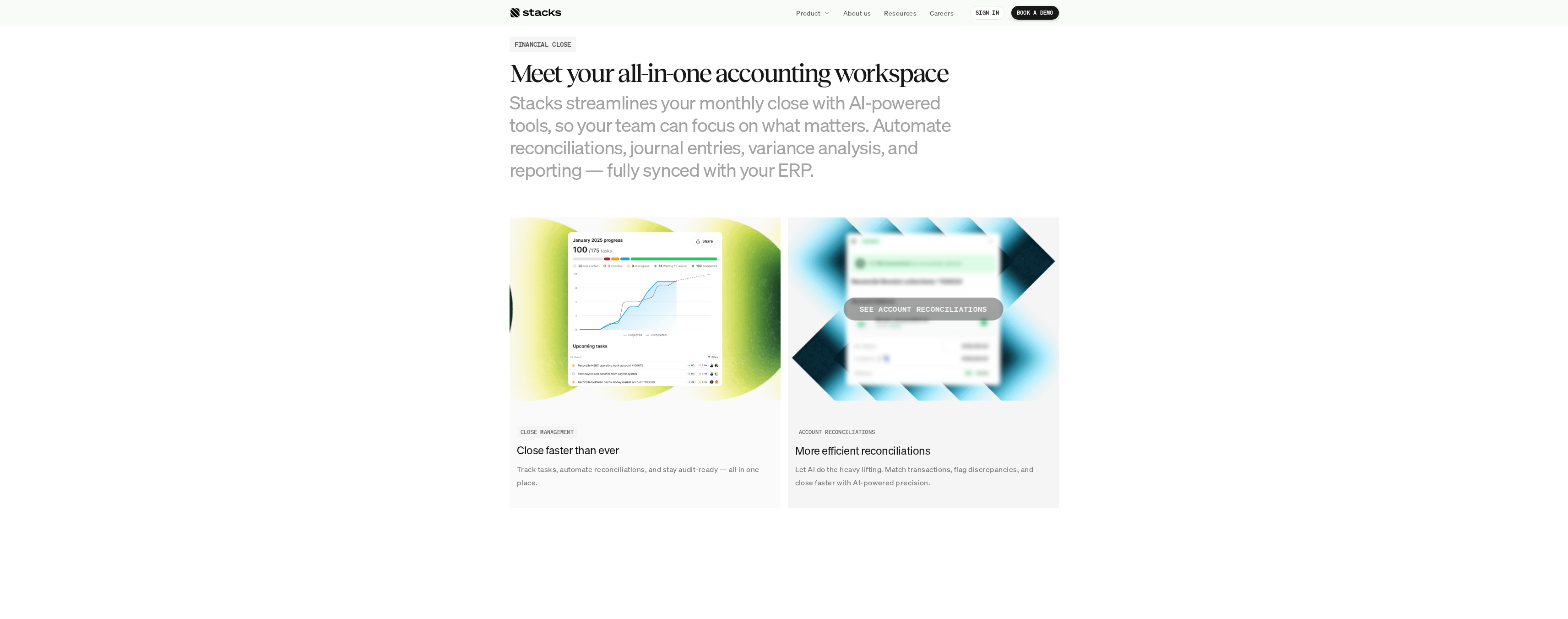
click at [914, 315] on p "SEE ACCOUNT RECONCILIATIONS" at bounding box center [923, 309] width 128 height 13
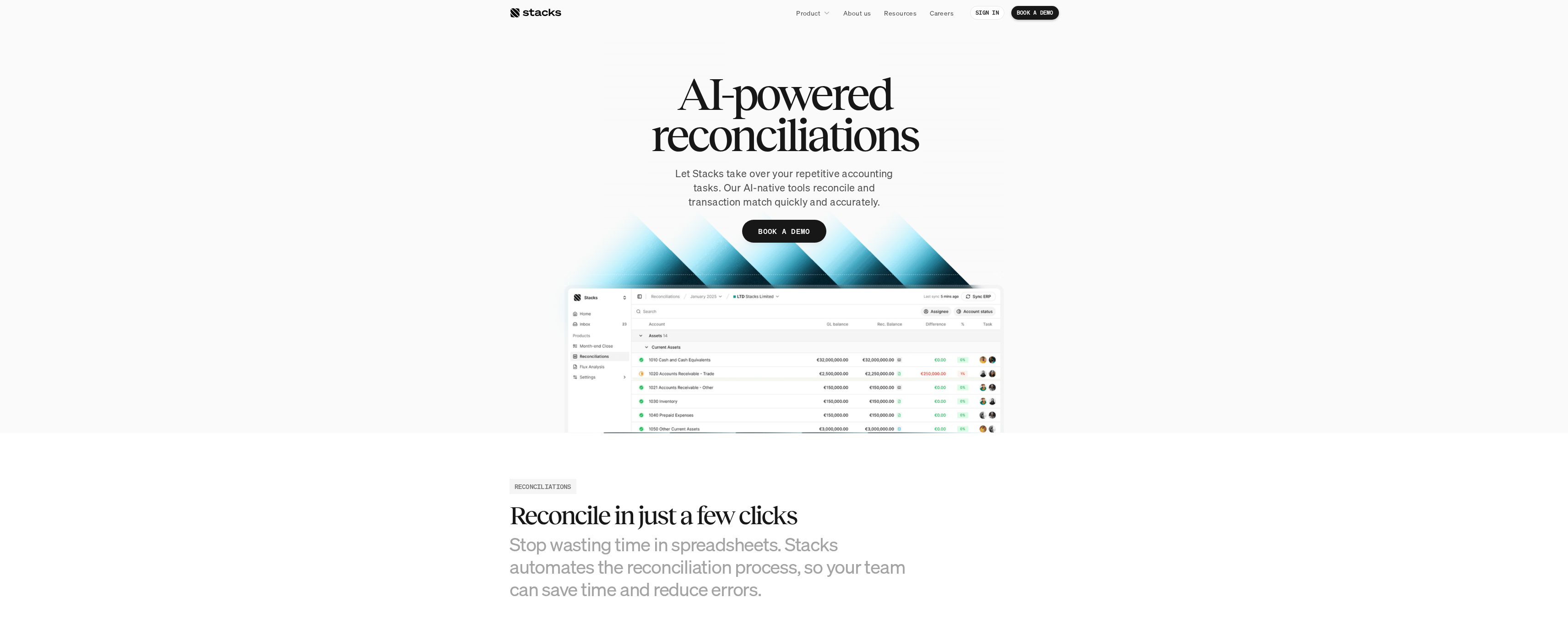
click at [1038, 21] on nav "Product About us Resources Careers SIGN IN BOOK A DEMO" at bounding box center [784, 13] width 1568 height 26
click at [1039, 15] on p "BOOK A DEMO" at bounding box center [1035, 13] width 37 height 7
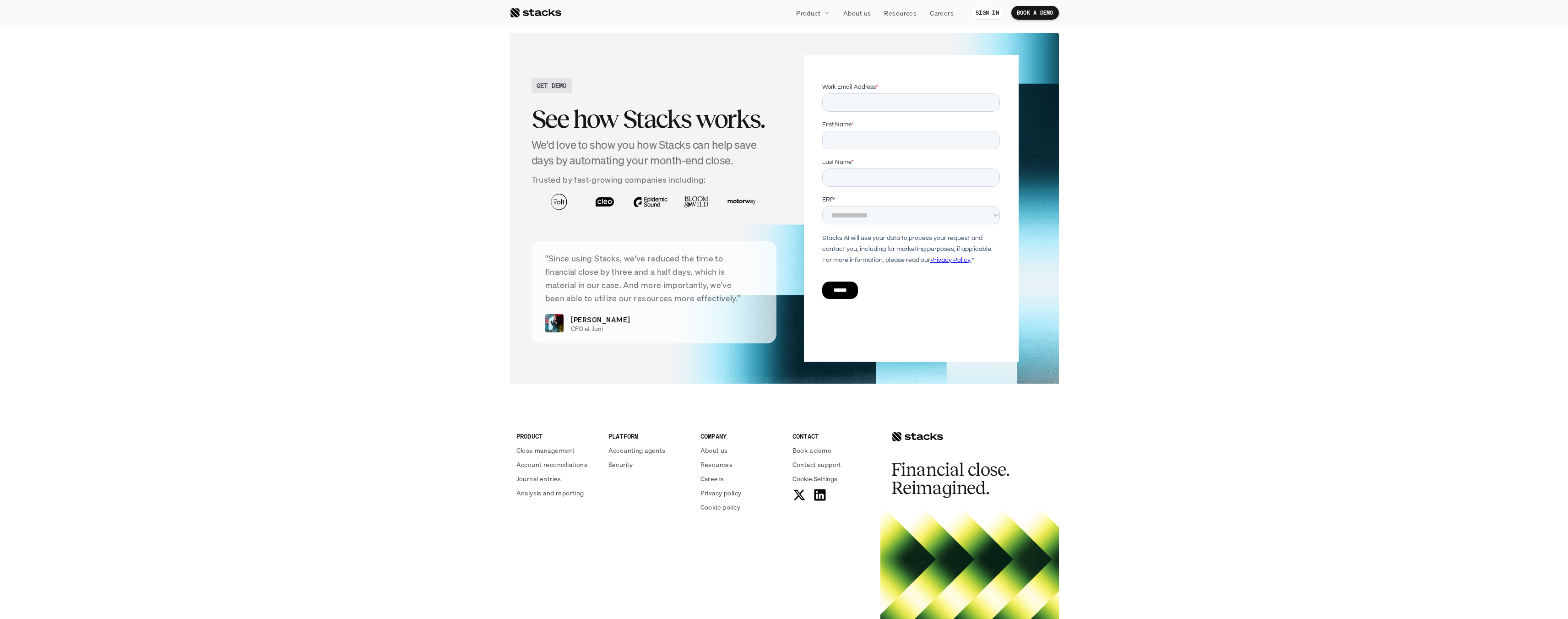
scroll to position [1979, 0]
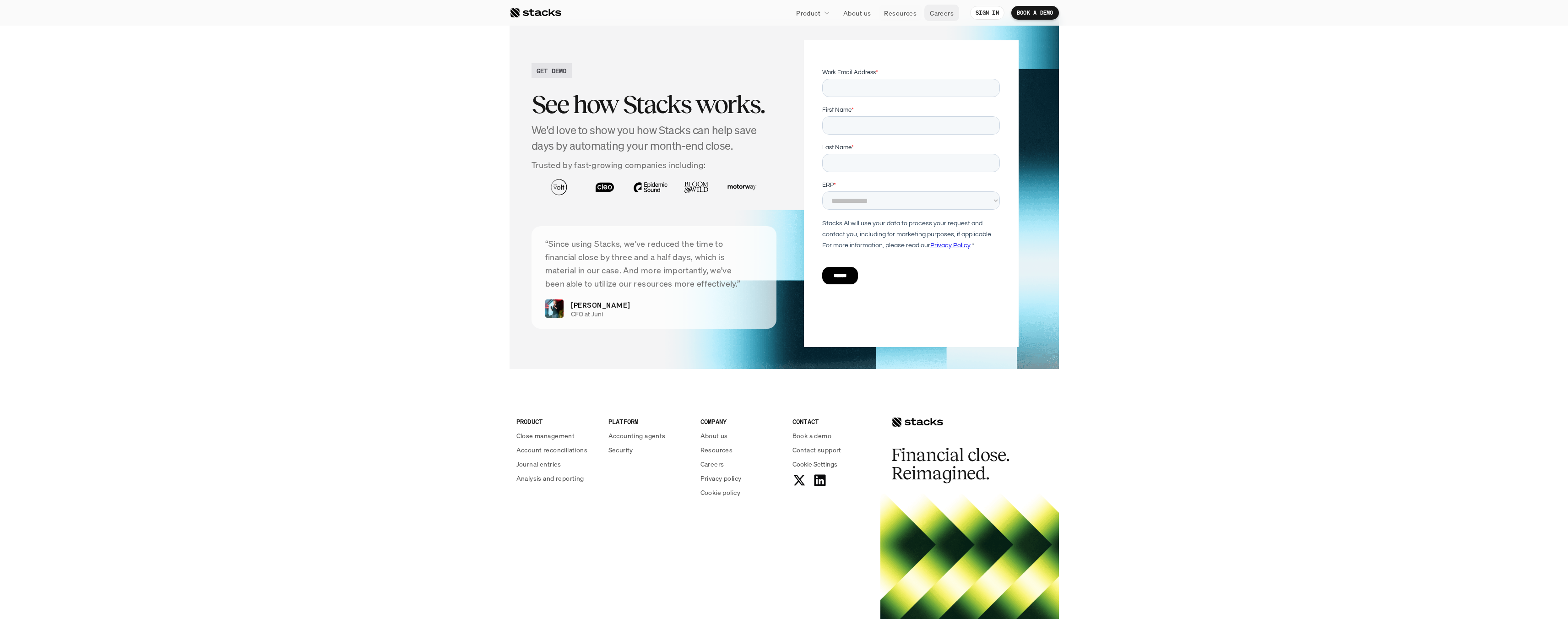
click at [946, 15] on p "Careers" at bounding box center [942, 13] width 24 height 9
click at [854, 7] on link "About us" at bounding box center [857, 13] width 39 height 17
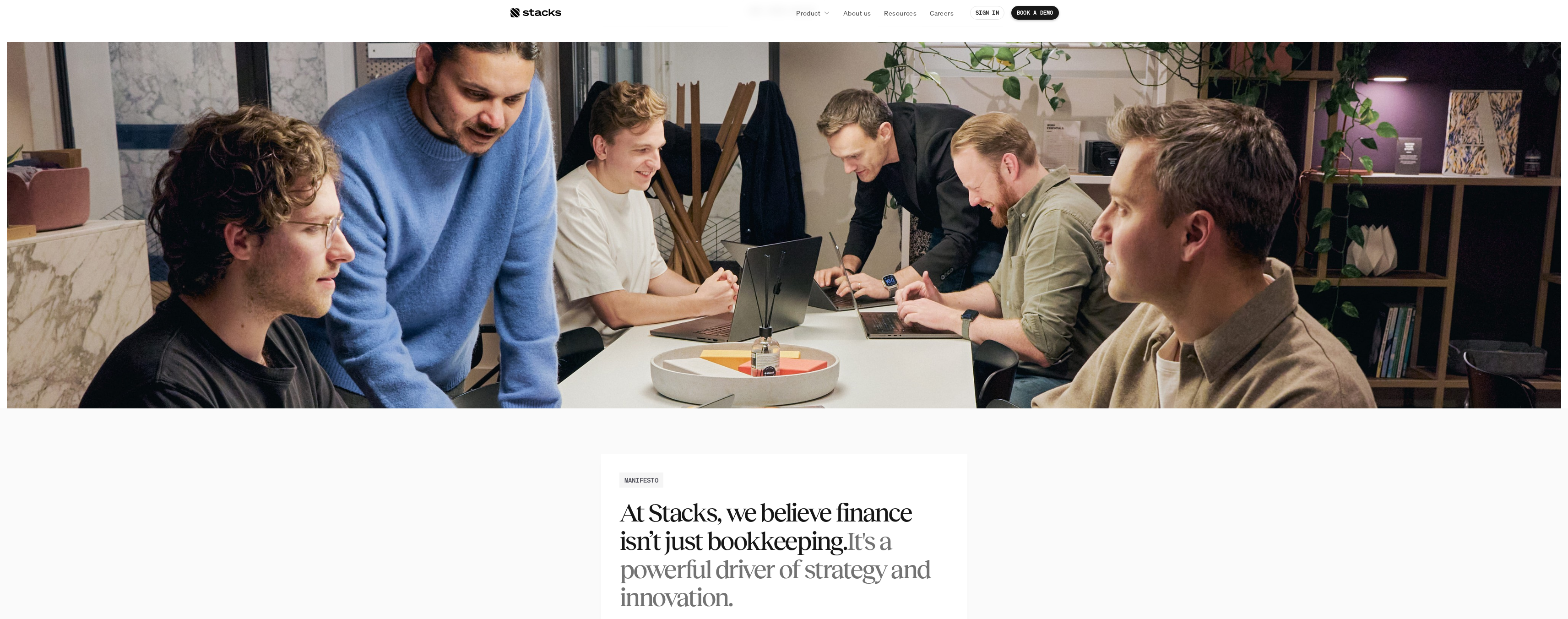
scroll to position [634, 0]
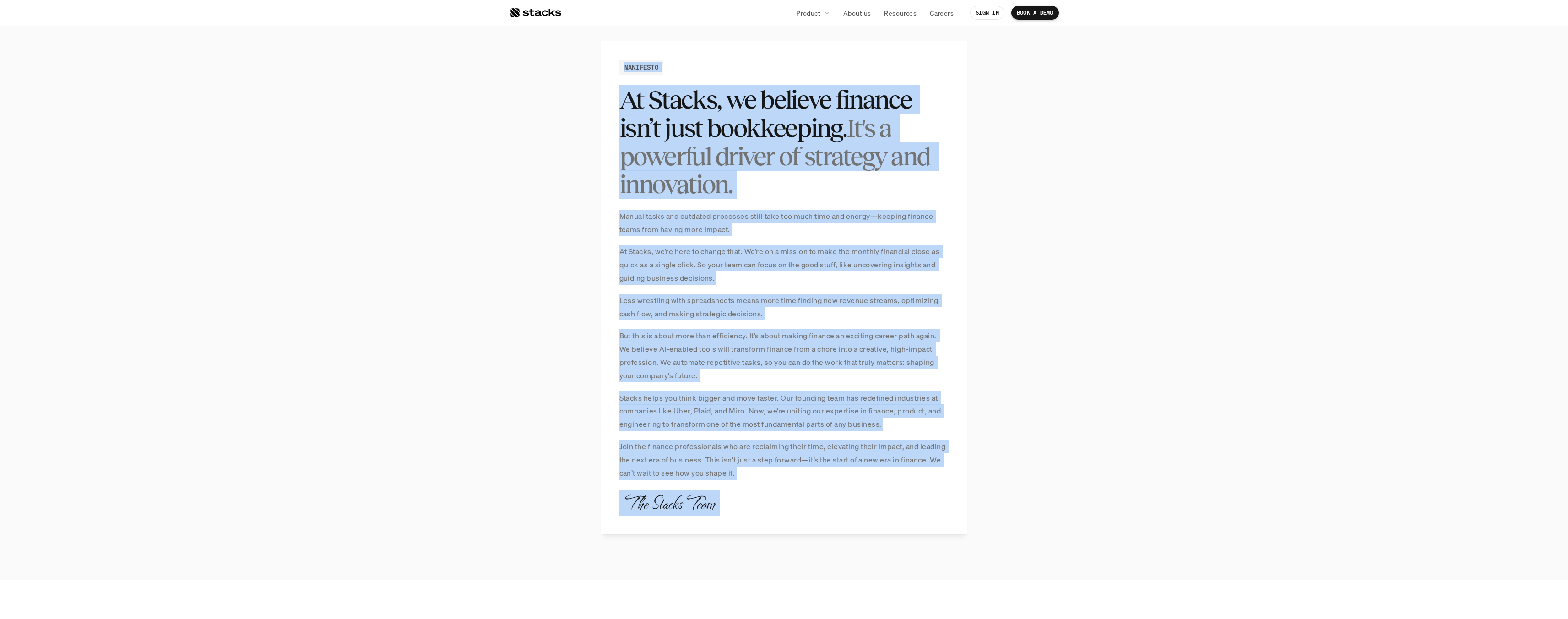
drag, startPoint x: 728, startPoint y: 517, endPoint x: 592, endPoint y: 57, distance: 479.7
click at [592, 57] on section "MANIFESTO At Stacks, we believe finance isn’t just bookkeeping. It's a powerful…" at bounding box center [784, 287] width 1568 height 584
drag, startPoint x: 592, startPoint y: 57, endPoint x: 730, endPoint y: 504, distance: 467.8
click at [730, 504] on section "MANIFESTO At Stacks, we believe finance isn’t just bookkeeping. It's a powerful…" at bounding box center [784, 287] width 1568 height 584
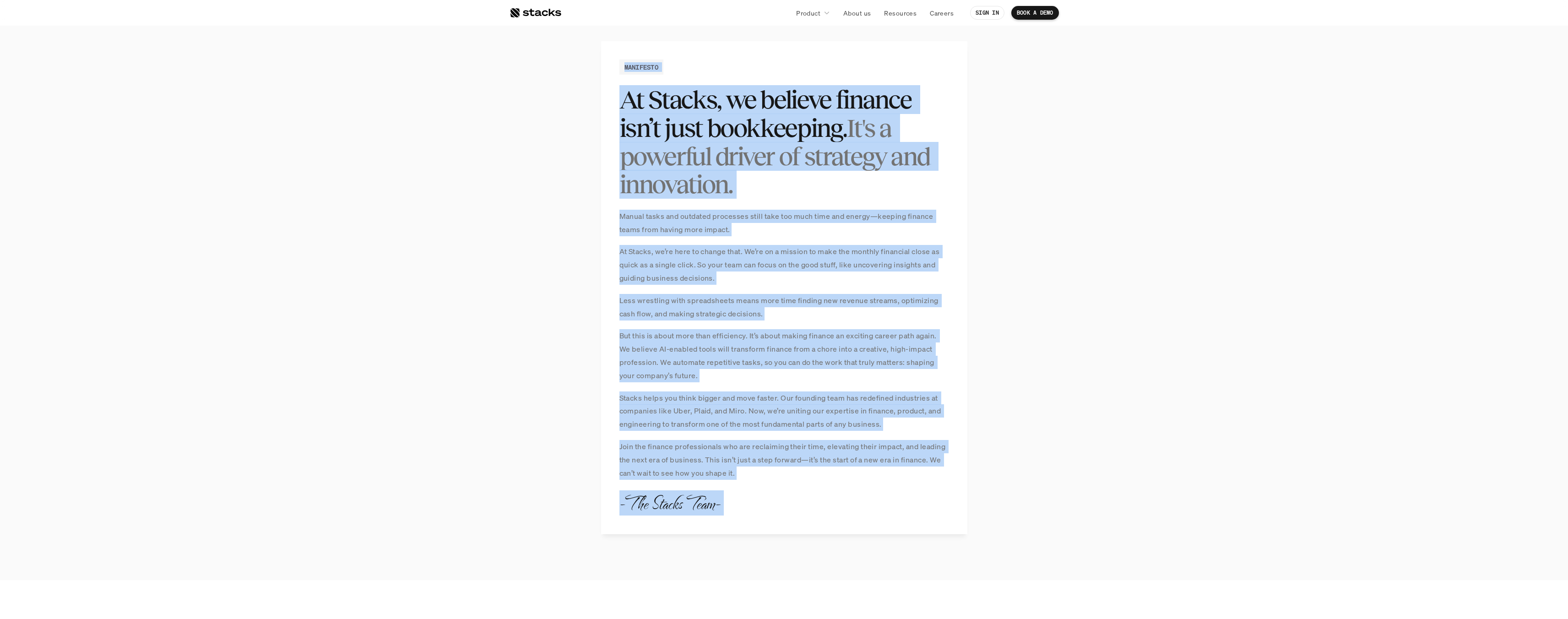
click at [730, 504] on div "MANIFESTO At Stacks, we believe finance isn’t just bookkeeping. It's a powerful…" at bounding box center [784, 287] width 366 height 493
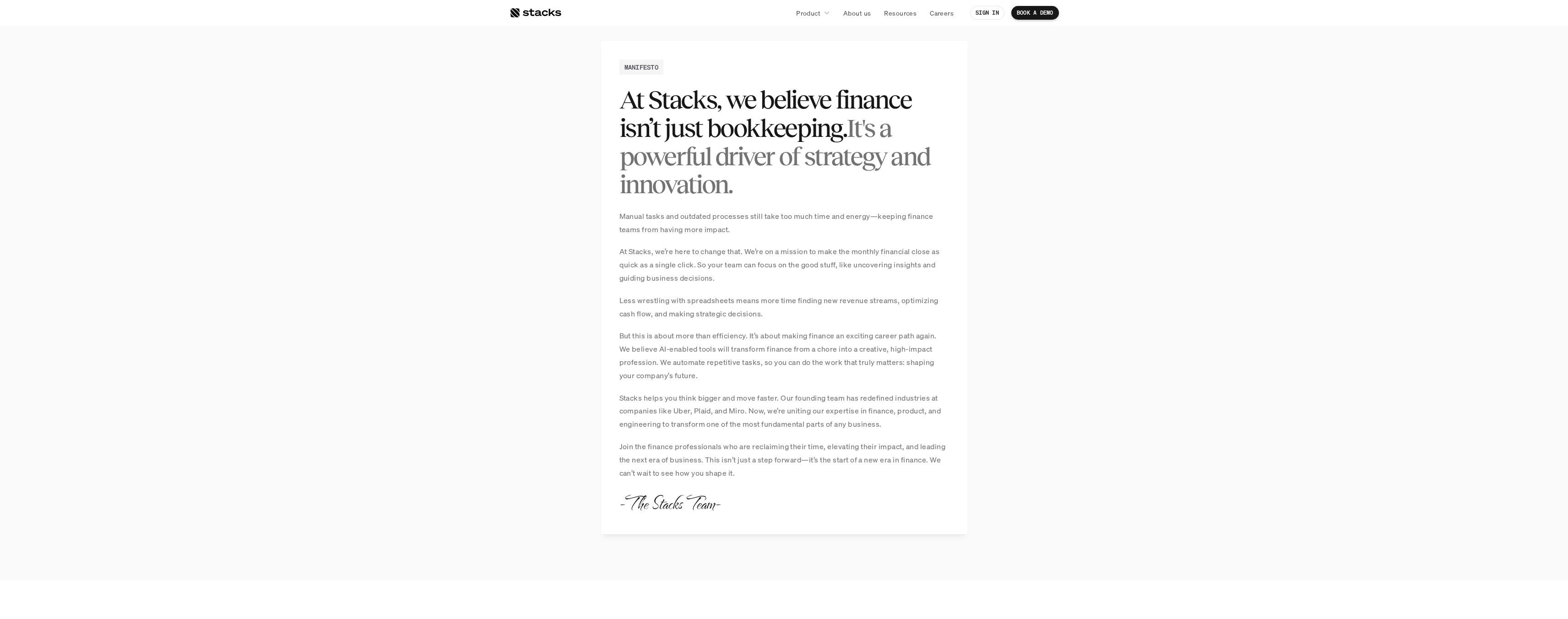
drag, startPoint x: 756, startPoint y: 510, endPoint x: 671, endPoint y: 323, distance: 205.4
click at [671, 323] on div "MANIFESTO At Stacks, we believe finance isn’t just bookkeeping. It's a powerful…" at bounding box center [784, 287] width 366 height 493
click at [671, 323] on div "Manual tasks and outdated processes still take too much time and energy—keeping…" at bounding box center [784, 344] width 330 height 270
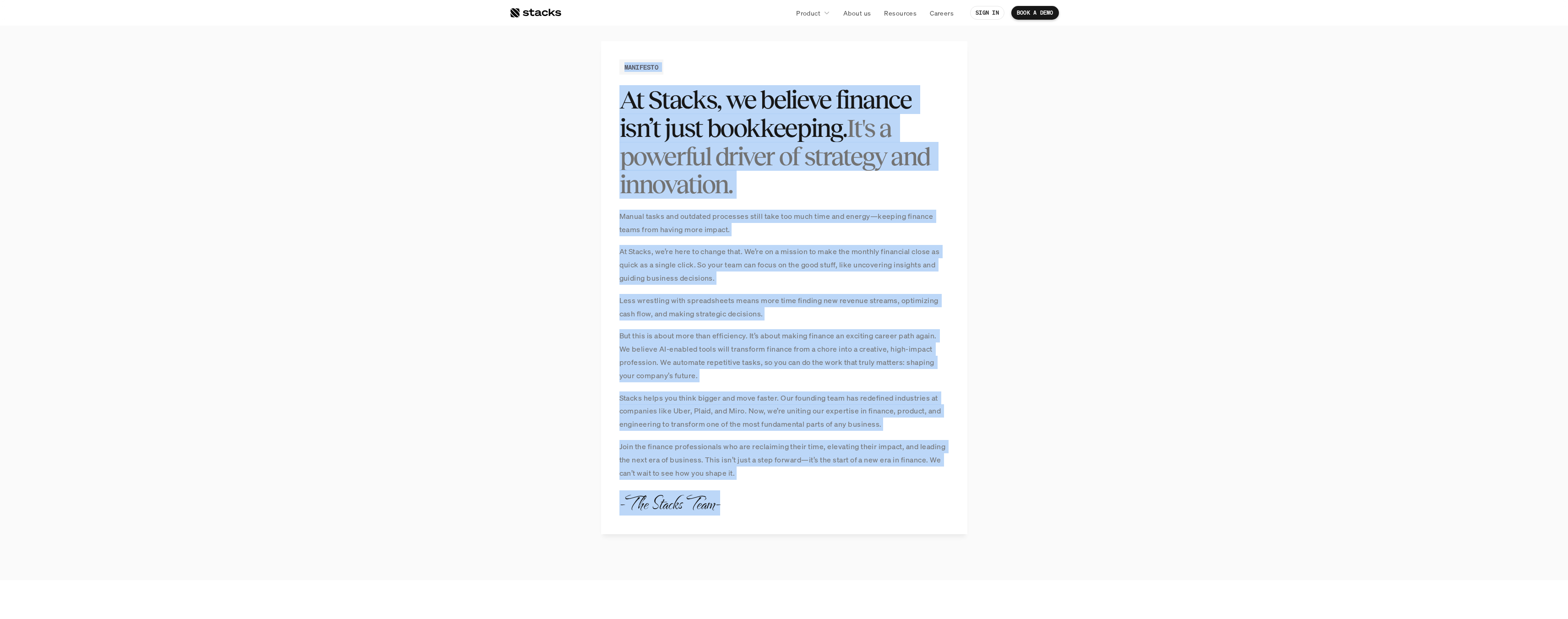
drag, startPoint x: 737, startPoint y: 507, endPoint x: 618, endPoint y: 61, distance: 461.6
click at [618, 61] on div "MANIFESTO At Stacks, we believe finance isn’t just bookkeeping. It's a powerful…" at bounding box center [784, 287] width 366 height 493
click at [619, 61] on div "MANIFESTO" at bounding box center [641, 66] width 45 height 15
drag, startPoint x: 618, startPoint y: 61, endPoint x: 735, endPoint y: 495, distance: 449.5
click at [735, 495] on div "MANIFESTO At Stacks, we believe finance isn’t just bookkeeping. It's a powerful…" at bounding box center [784, 287] width 366 height 493
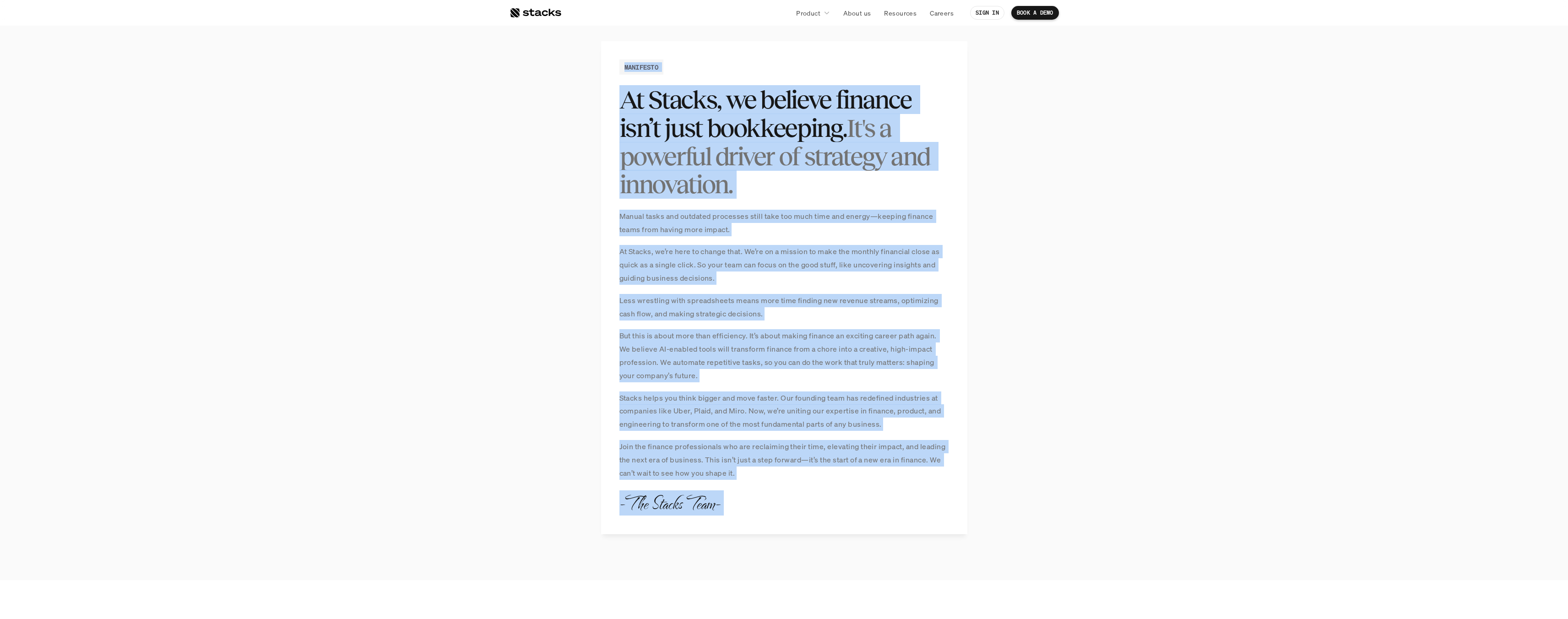
click at [735, 495] on div "MANIFESTO At Stacks, we believe finance isn’t just bookkeeping. It's a powerful…" at bounding box center [784, 287] width 366 height 493
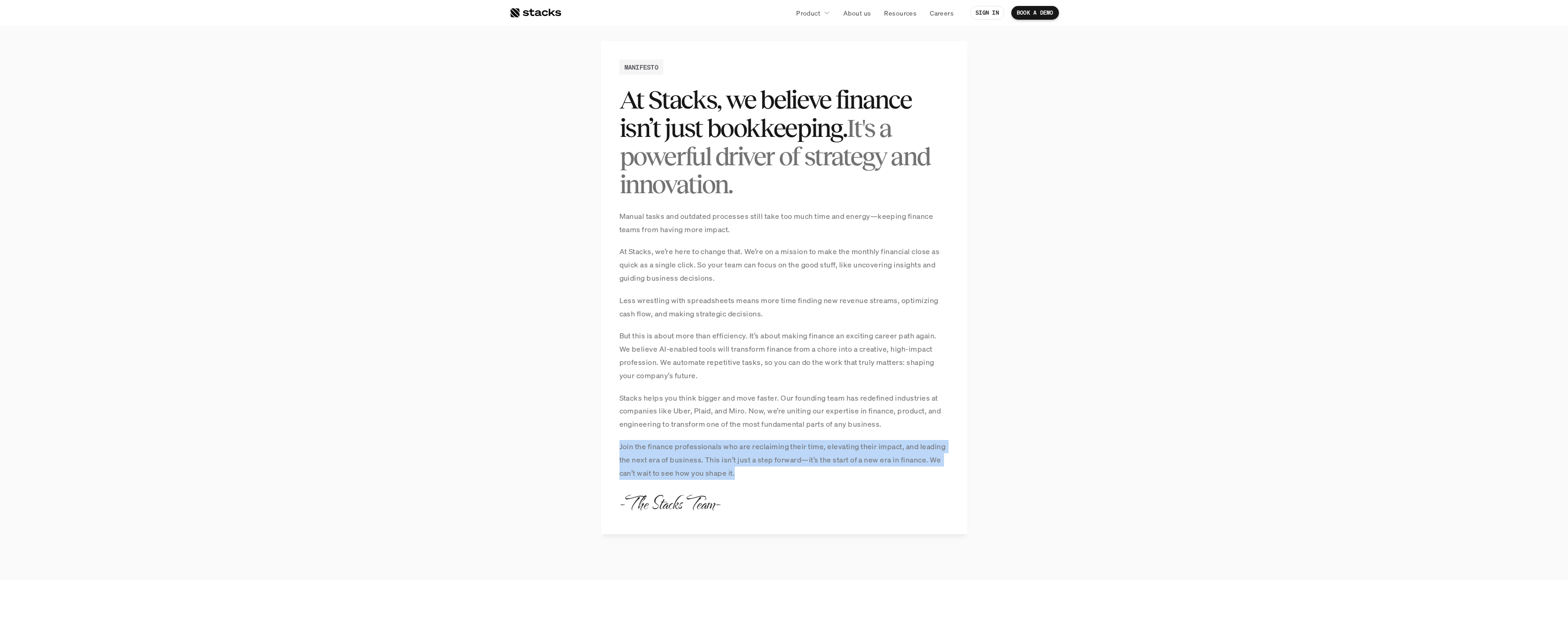
drag, startPoint x: 745, startPoint y: 496, endPoint x: 723, endPoint y: 437, distance: 63.0
click at [723, 437] on div "MANIFESTO At Stacks, we believe finance isn’t just bookkeeping. It's a powerful…" at bounding box center [784, 287] width 366 height 493
click at [723, 437] on div "Manual tasks and outdated processes still take too much time and energy—keeping…" at bounding box center [784, 344] width 330 height 270
drag, startPoint x: 765, startPoint y: 509, endPoint x: 719, endPoint y: 313, distance: 201.3
click at [719, 314] on div "MANIFESTO At Stacks, we believe finance isn’t just bookkeeping. It's a powerful…" at bounding box center [784, 287] width 366 height 493
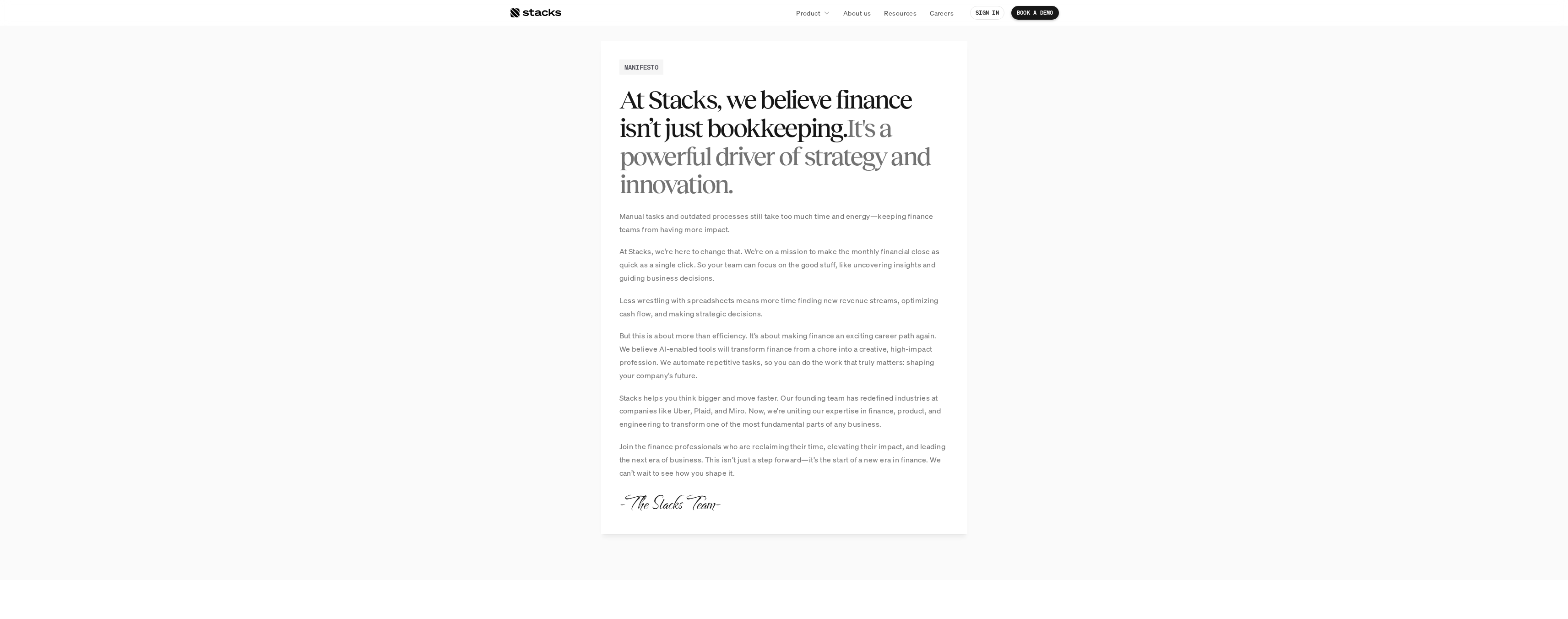
click at [720, 314] on p "Less wrestling with spreadsheets means more time finding new revenue streams, o…" at bounding box center [784, 307] width 330 height 27
drag, startPoint x: 783, startPoint y: 490, endPoint x: 781, endPoint y: 485, distance: 5.4
click at [781, 485] on div "MANIFESTO At Stacks, we believe finance isn’t just bookkeeping. It's a powerful…" at bounding box center [784, 287] width 366 height 493
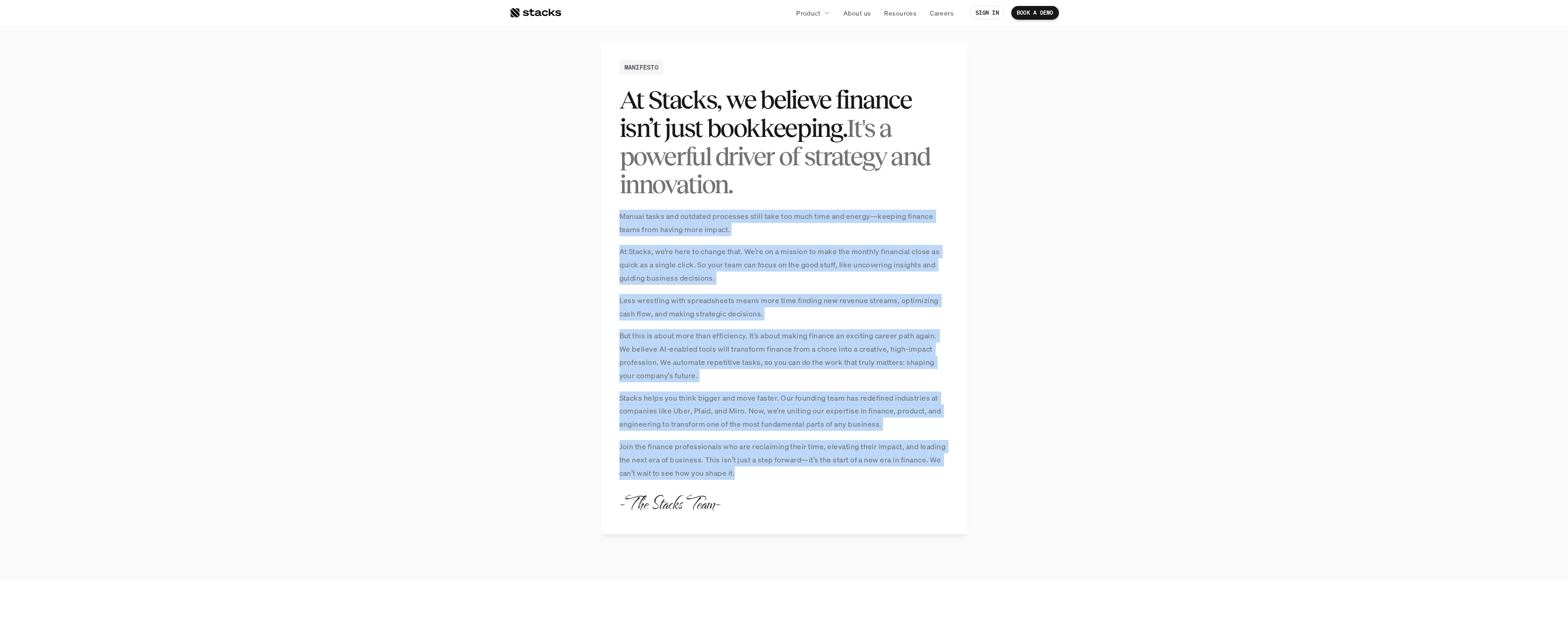
drag, startPoint x: 790, startPoint y: 471, endPoint x: 621, endPoint y: 215, distance: 306.8
click at [621, 215] on div "Manual tasks and outdated processes still take too much time and energy—keeping…" at bounding box center [784, 344] width 330 height 270
click at [621, 215] on p "Manual tasks and outdated processes still take too much time and energy—keeping…" at bounding box center [784, 223] width 330 height 27
drag, startPoint x: 621, startPoint y: 215, endPoint x: 826, endPoint y: 487, distance: 340.6
click at [826, 487] on div "MANIFESTO At Stacks, we believe finance isn’t just bookkeeping. It's a powerful…" at bounding box center [784, 287] width 366 height 493
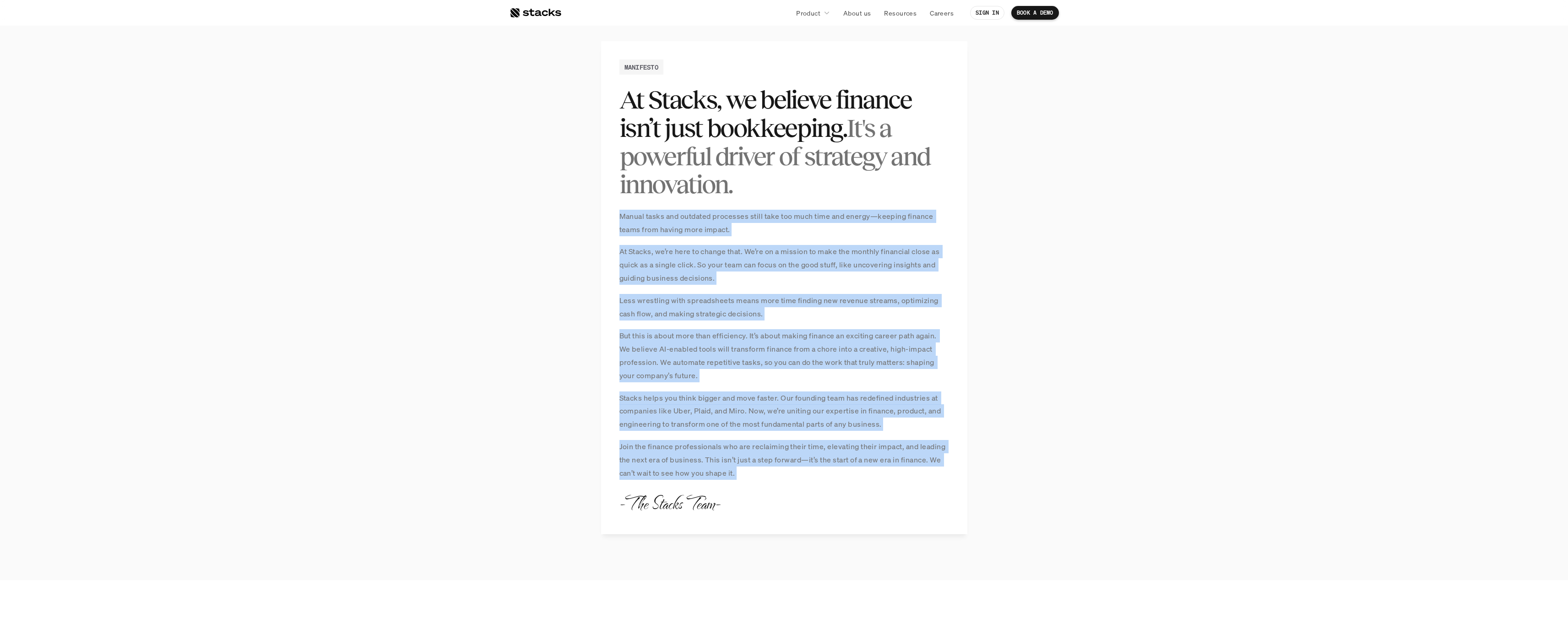
click at [826, 487] on div "MANIFESTO At Stacks, we believe finance isn’t just bookkeeping. It's a powerful…" at bounding box center [784, 287] width 366 height 493
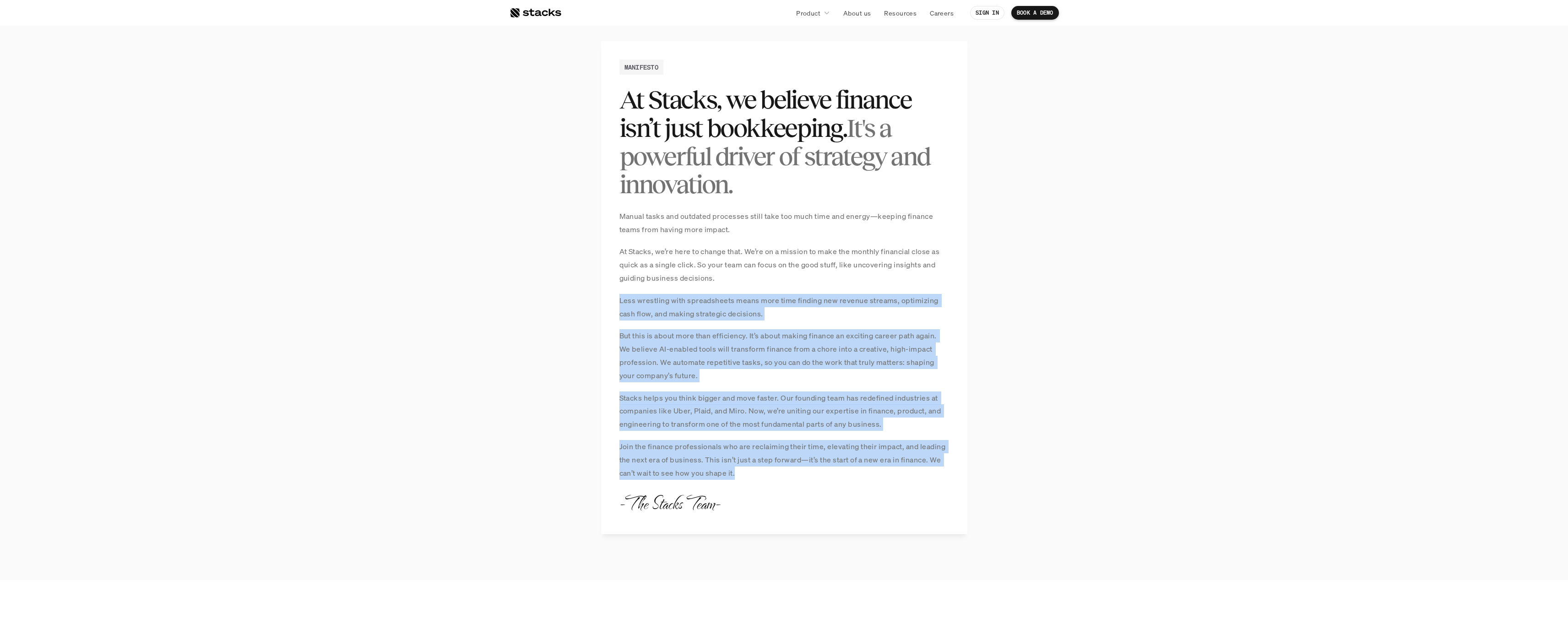
drag, startPoint x: 835, startPoint y: 479, endPoint x: 755, endPoint y: 274, distance: 220.1
click at [755, 274] on div "MANIFESTO At Stacks, we believe finance isn’t just bookkeeping. It's a powerful…" at bounding box center [784, 287] width 366 height 493
click at [755, 274] on p "At Stacks, we’re here to change that. We’re on a mission to make the monthly fi…" at bounding box center [784, 264] width 330 height 39
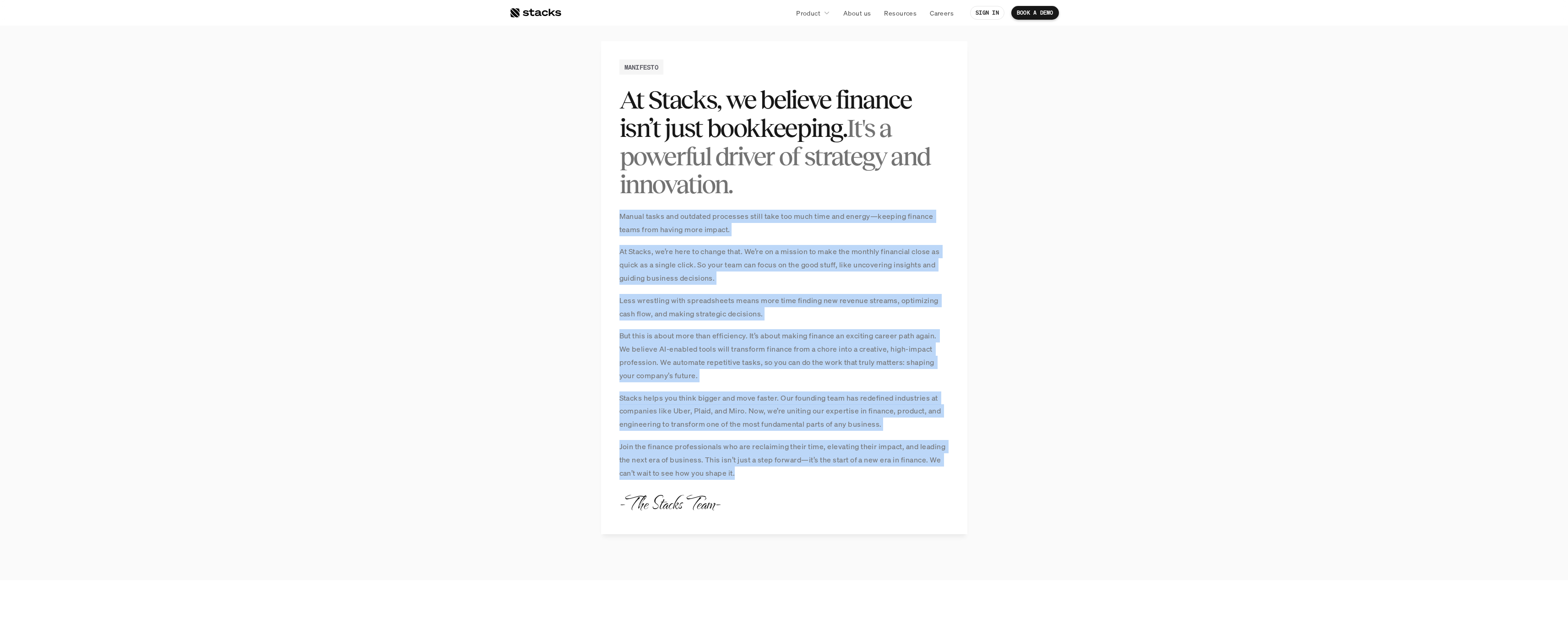
drag, startPoint x: 612, startPoint y: 217, endPoint x: 832, endPoint y: 492, distance: 352.2
click at [832, 492] on div "MANIFESTO At Stacks, we believe finance isn’t just bookkeeping. It's a powerful…" at bounding box center [784, 287] width 366 height 493
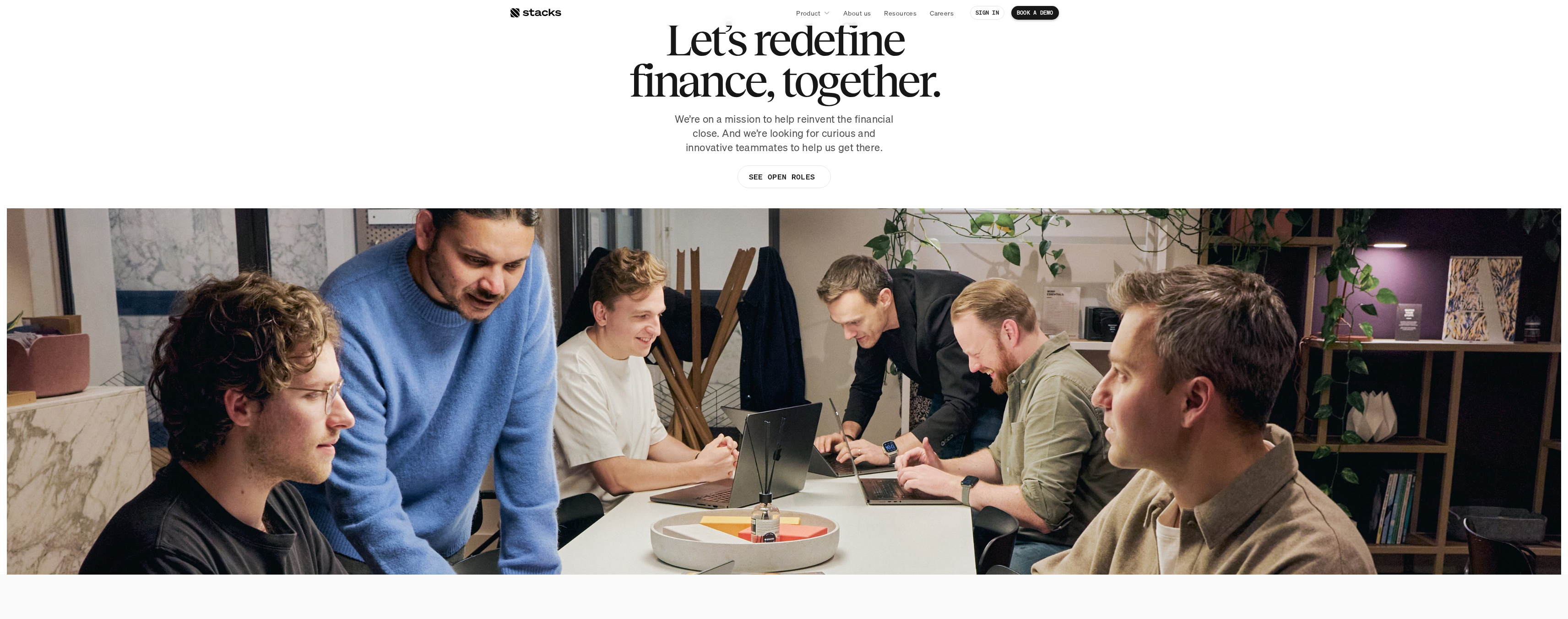
scroll to position [0, 0]
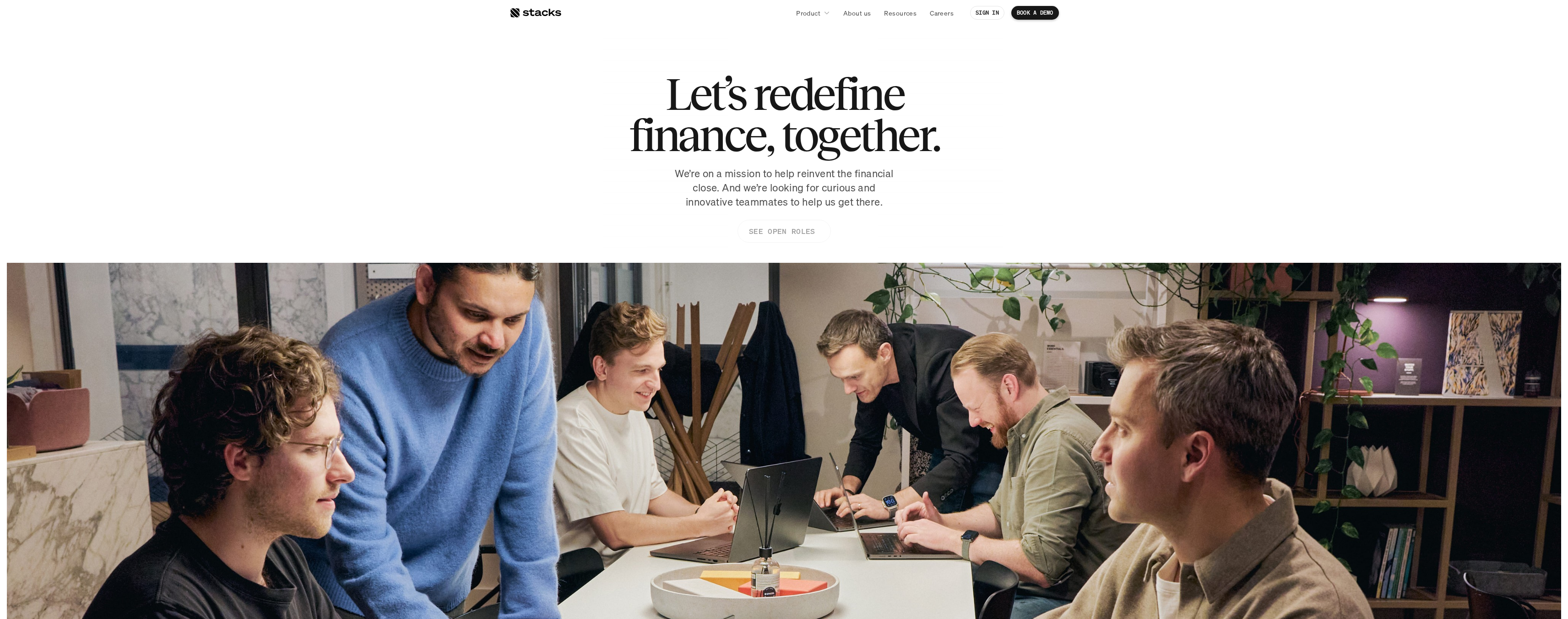
click at [795, 236] on p "SEE OPEN ROLES" at bounding box center [781, 231] width 66 height 13
